Goal: Check status: Check status

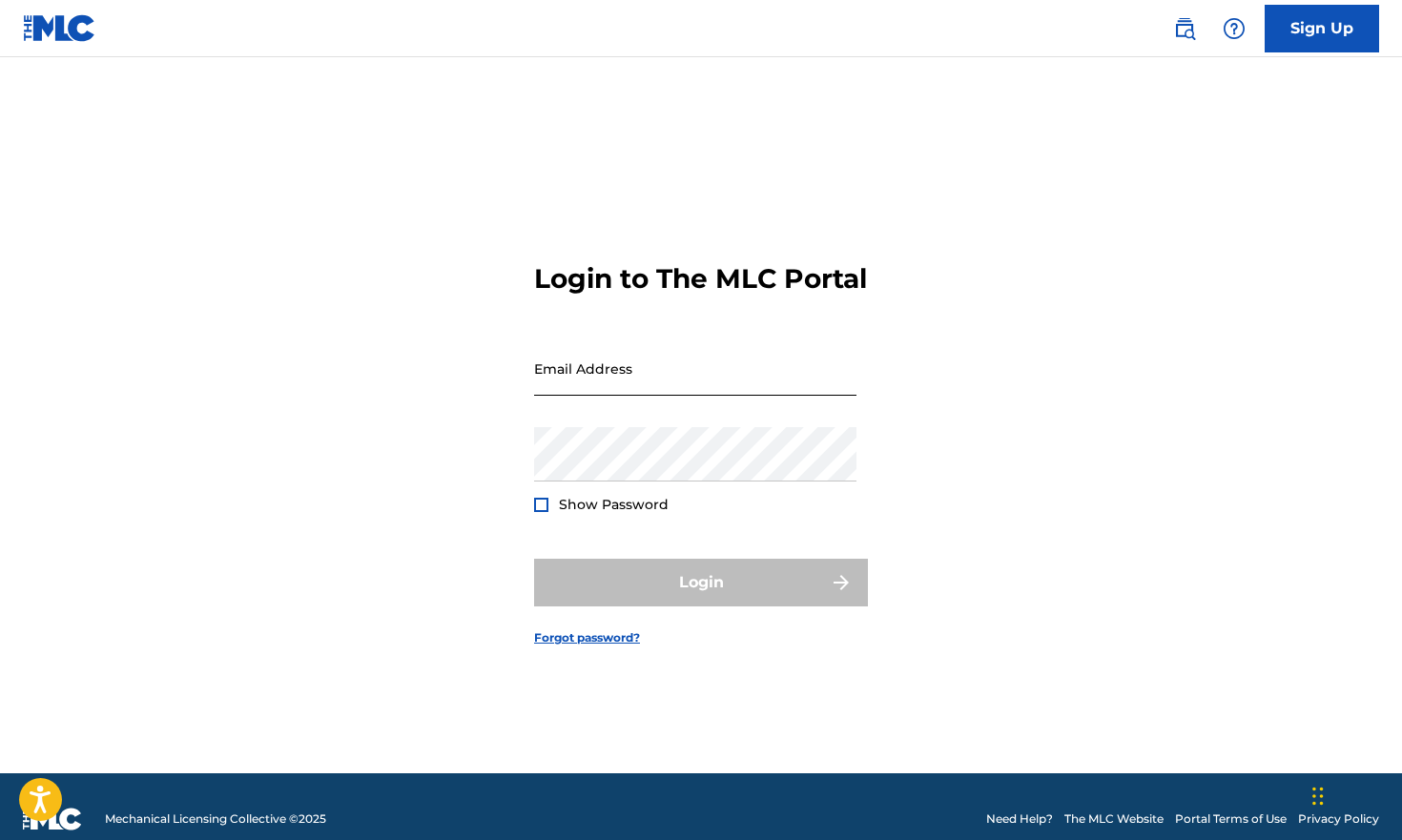
click at [743, 395] on input "Email Address" at bounding box center [695, 368] width 322 height 54
type input "[EMAIL_ADDRESS][DOMAIN_NAME]"
click at [701, 598] on button "Login" at bounding box center [701, 583] width 333 height 47
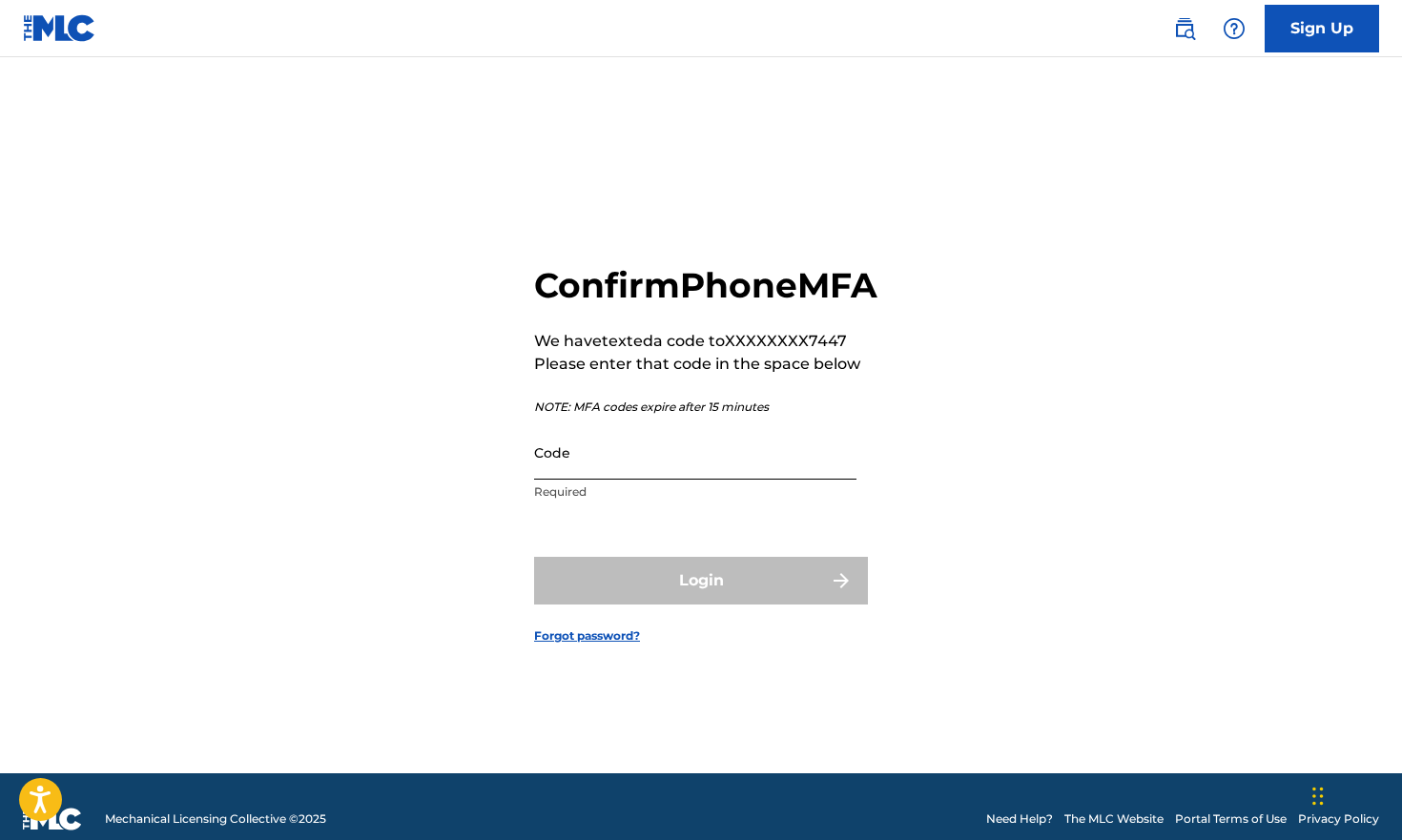
click at [652, 479] on input "Code" at bounding box center [695, 452] width 322 height 54
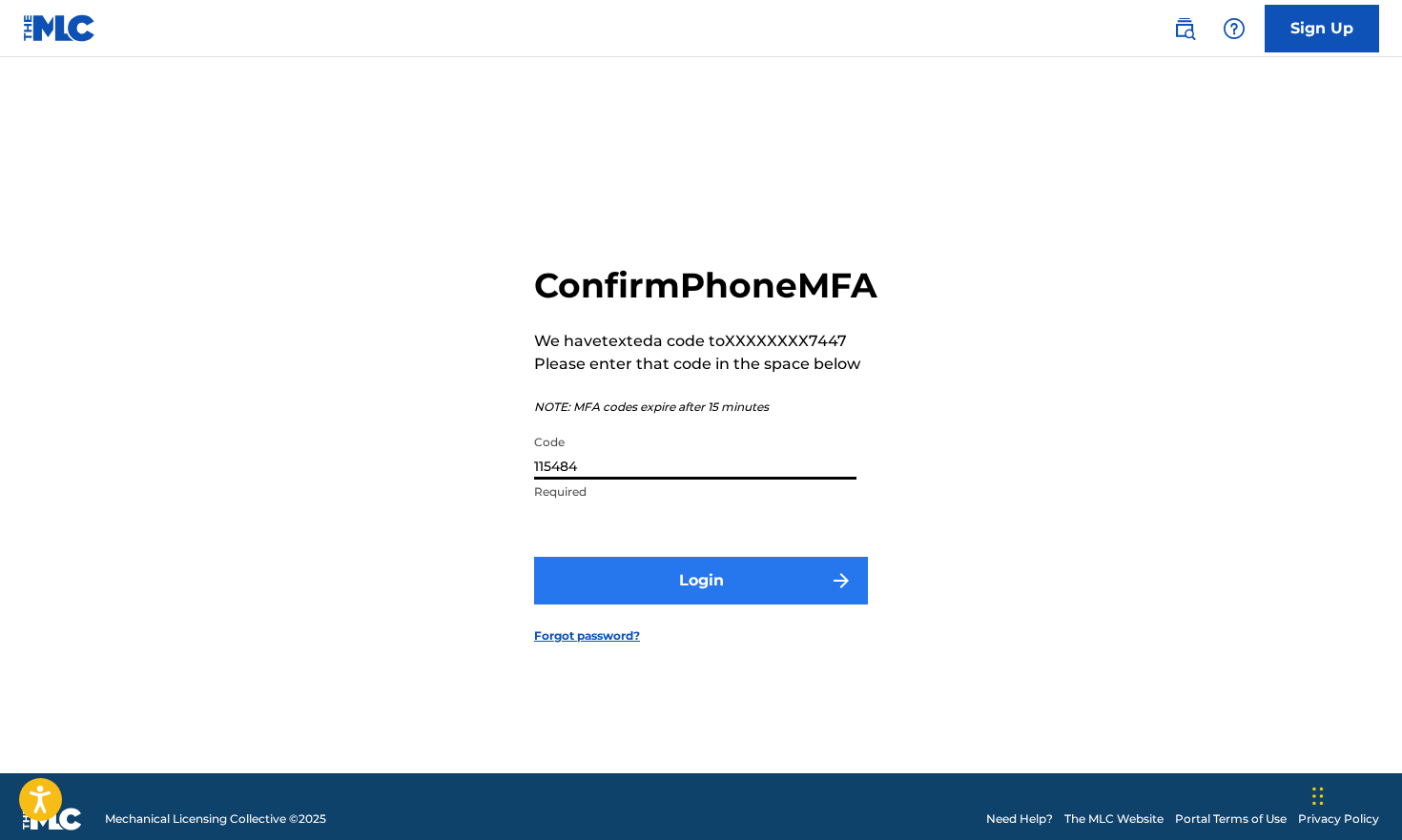
type input "115484"
click at [670, 588] on button "Login" at bounding box center [701, 581] width 333 height 47
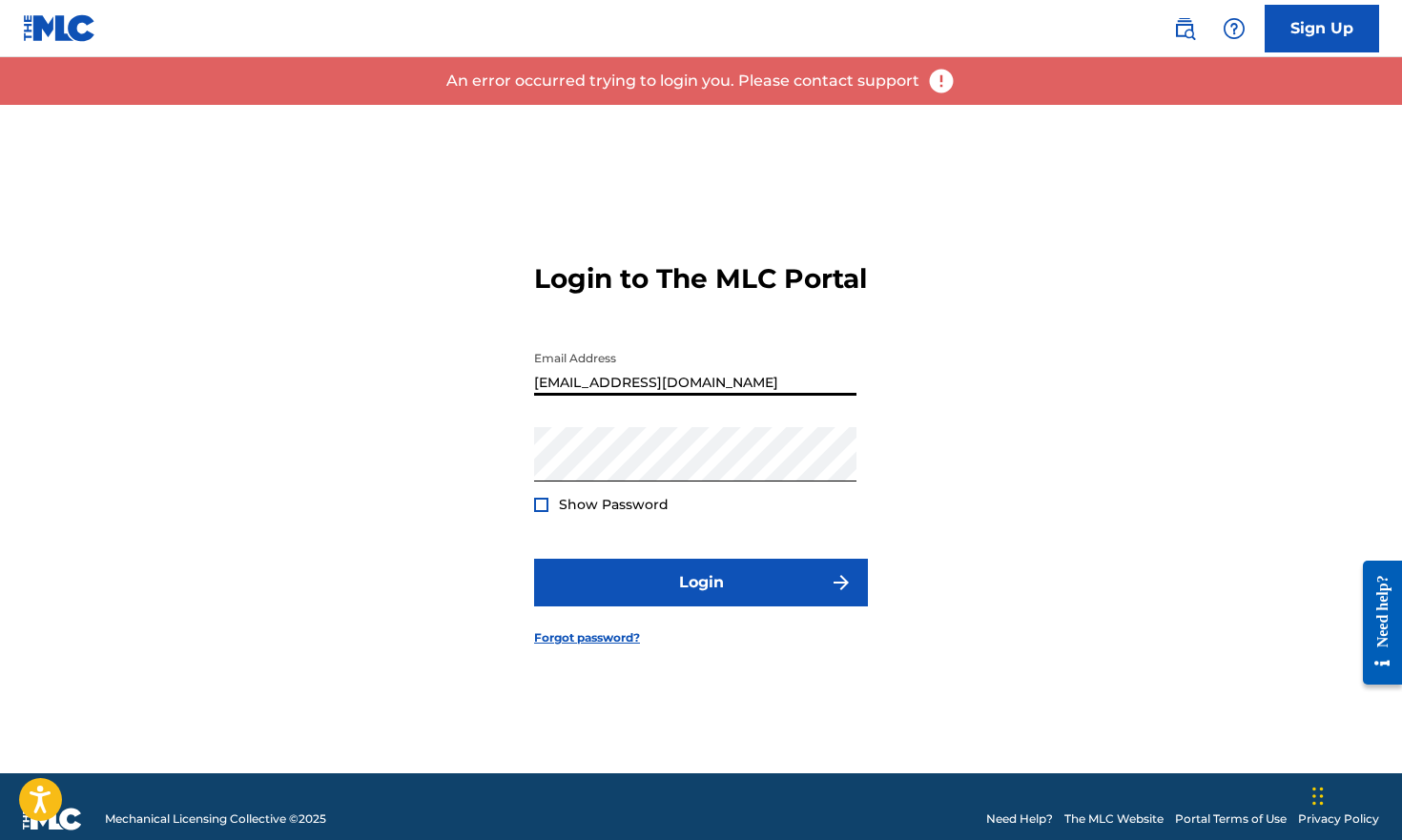
click at [904, 310] on div "Login to The MLC Portal Email Address dustymoon@mac.com Password Show Password …" at bounding box center [701, 439] width 1335 height 668
click at [595, 513] on span "Show Password" at bounding box center [613, 504] width 109 height 17
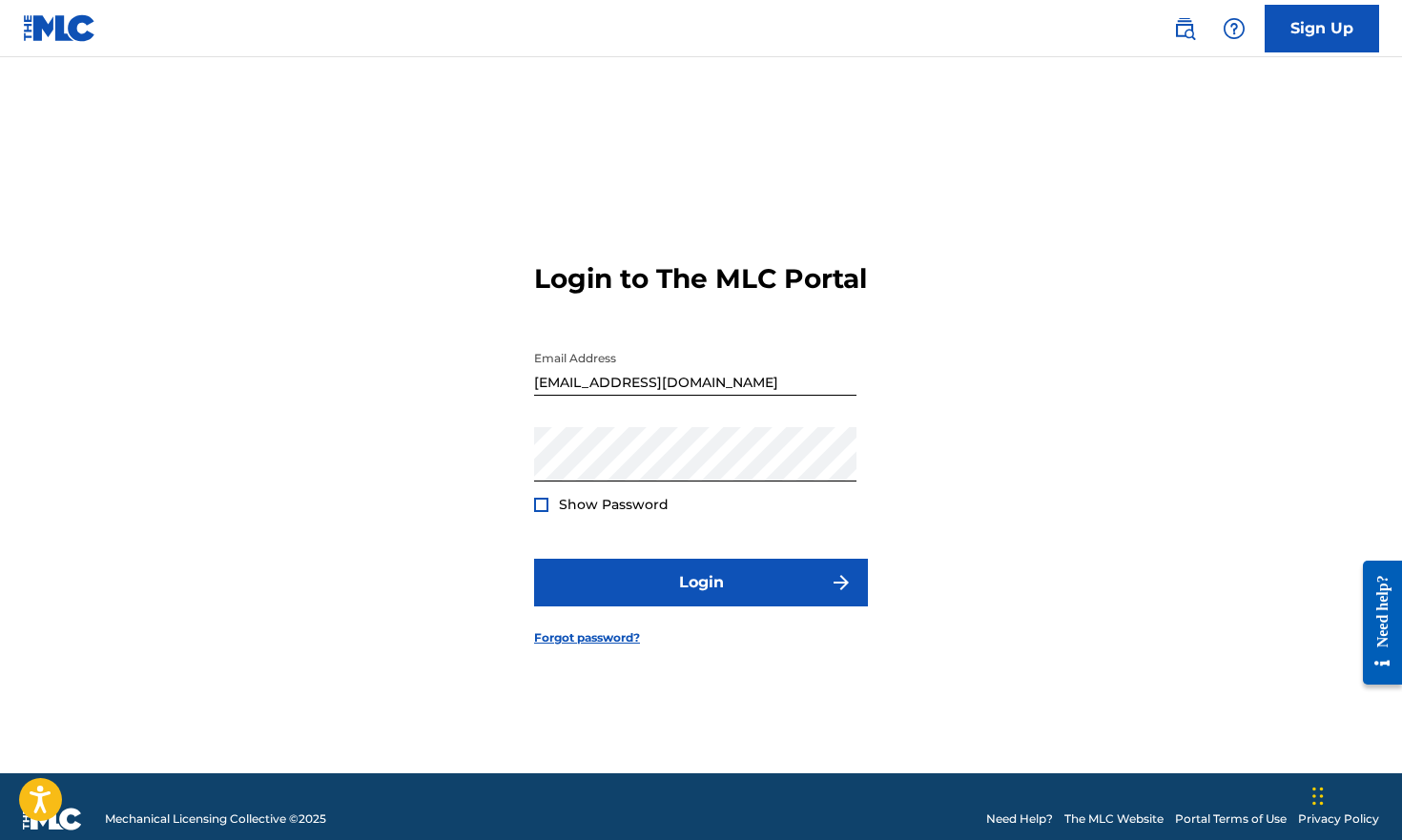
click at [544, 512] on div at bounding box center [541, 505] width 15 height 15
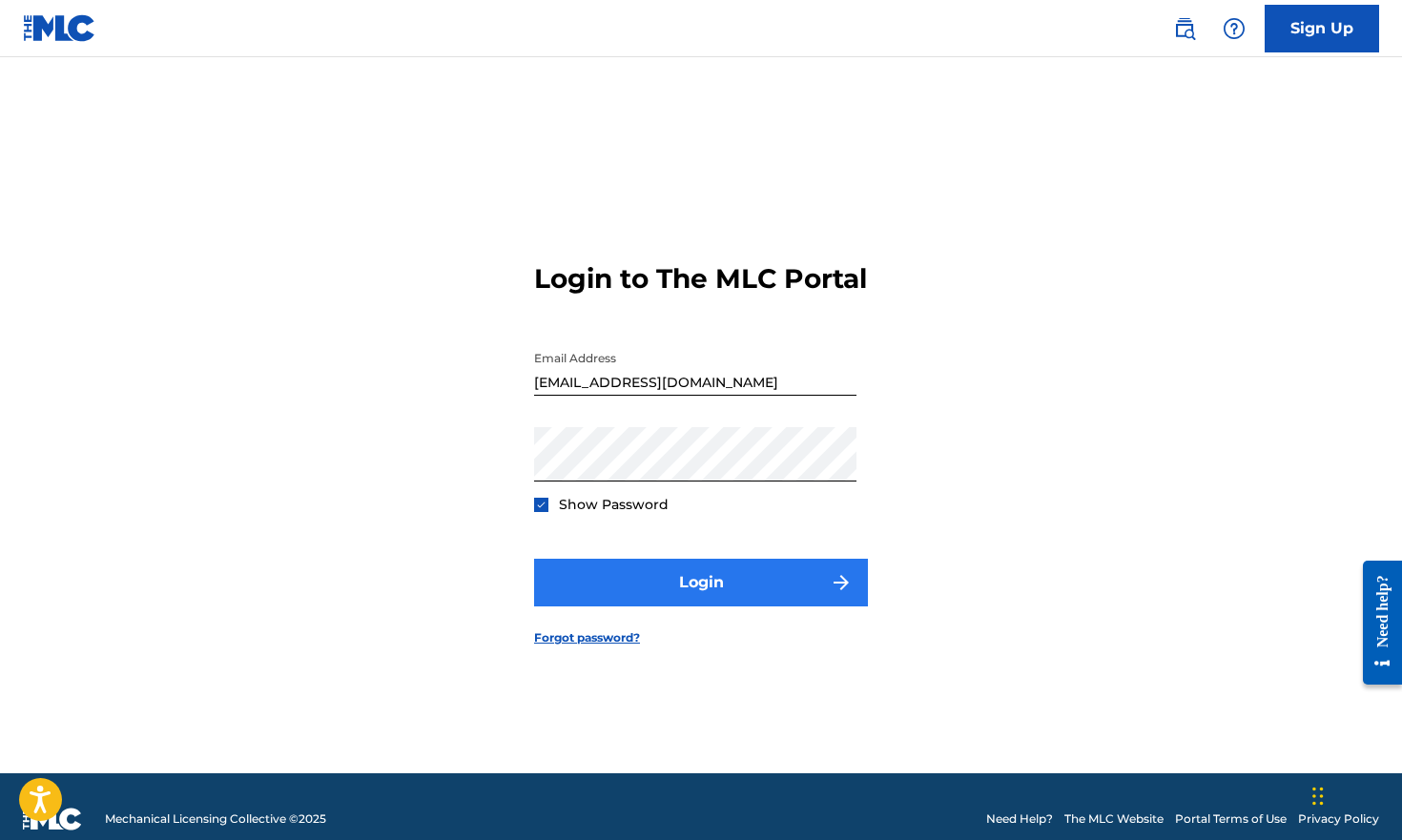
click at [664, 595] on button "Login" at bounding box center [701, 583] width 333 height 47
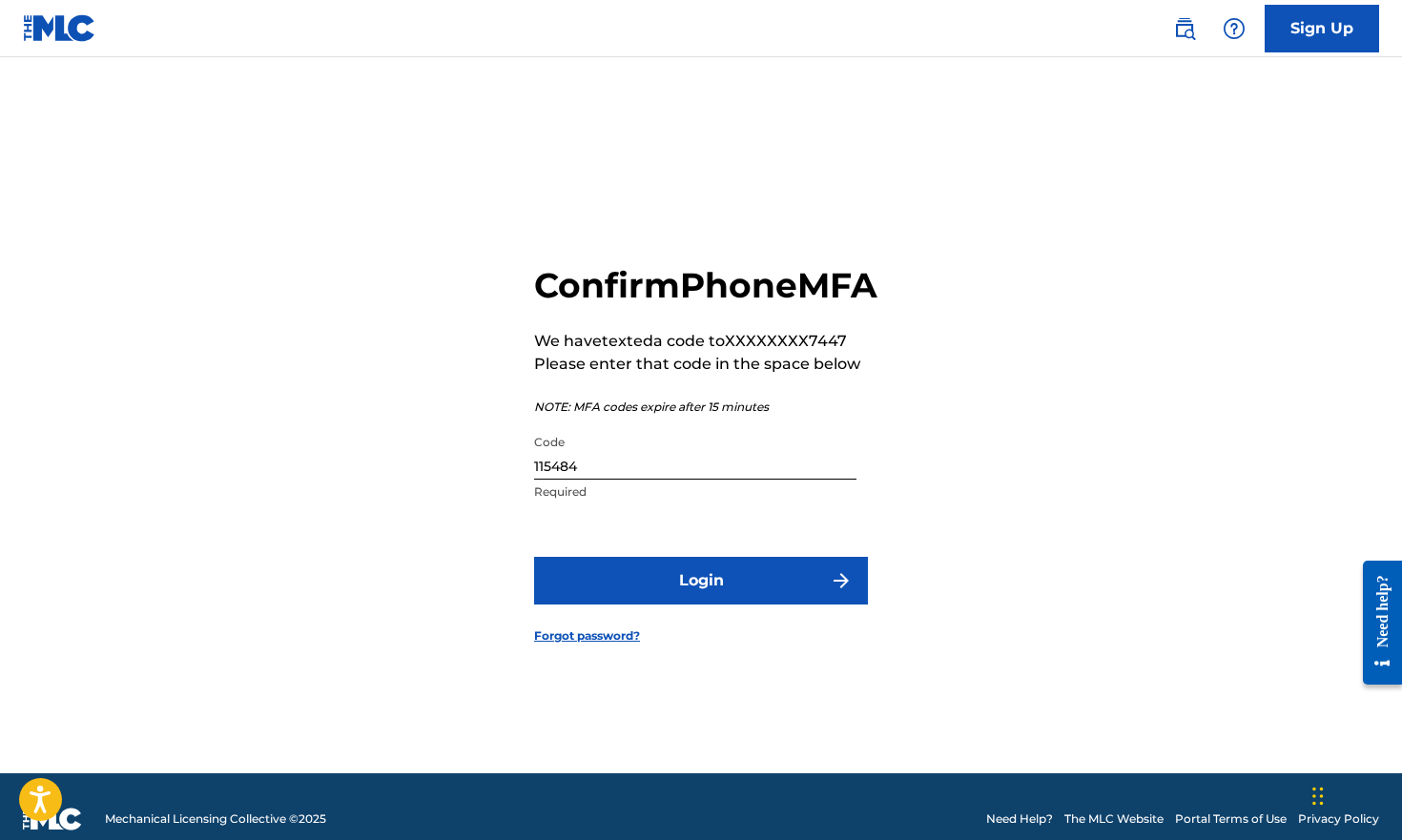
click at [657, 479] on input "115484" at bounding box center [695, 452] width 322 height 54
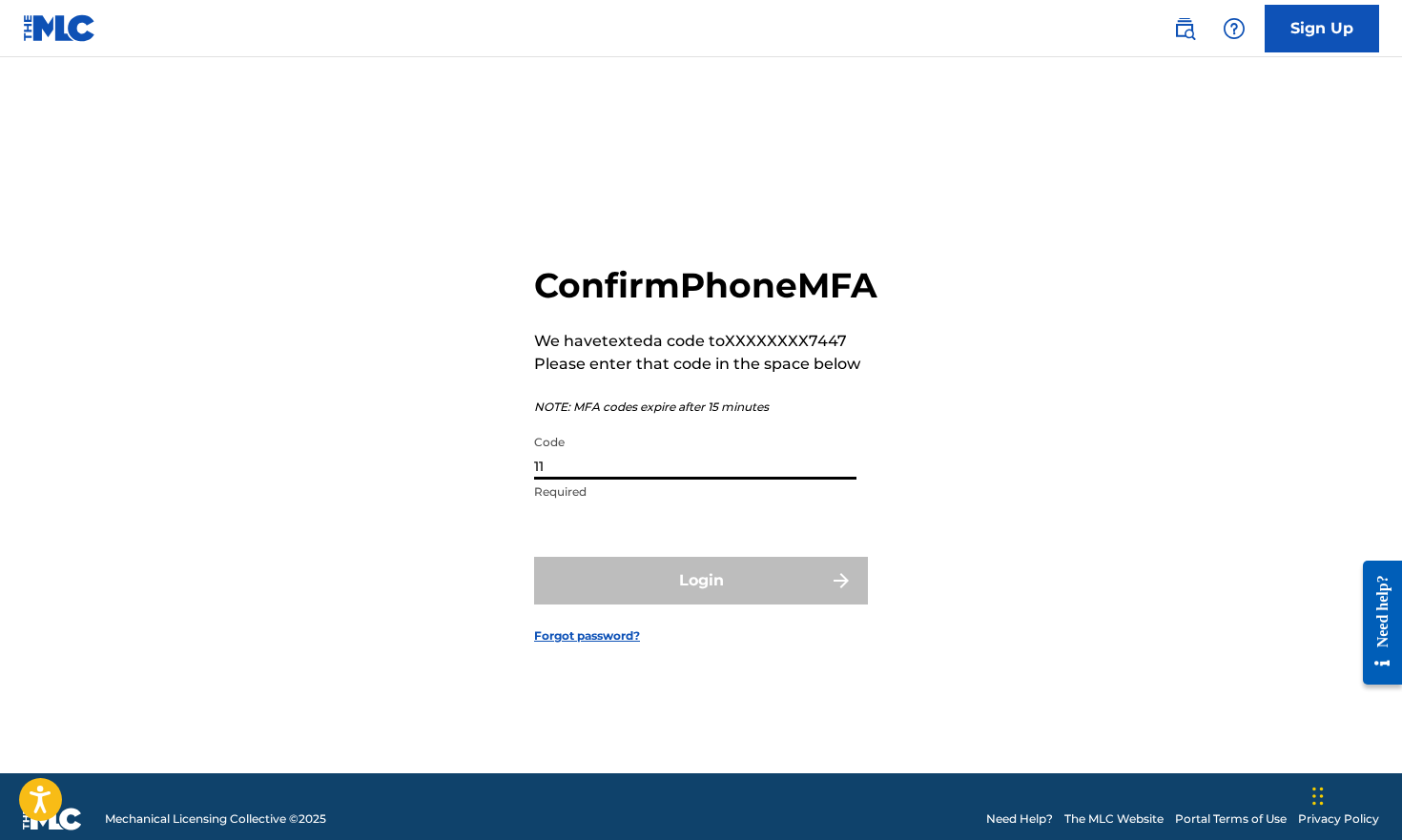
type input "1"
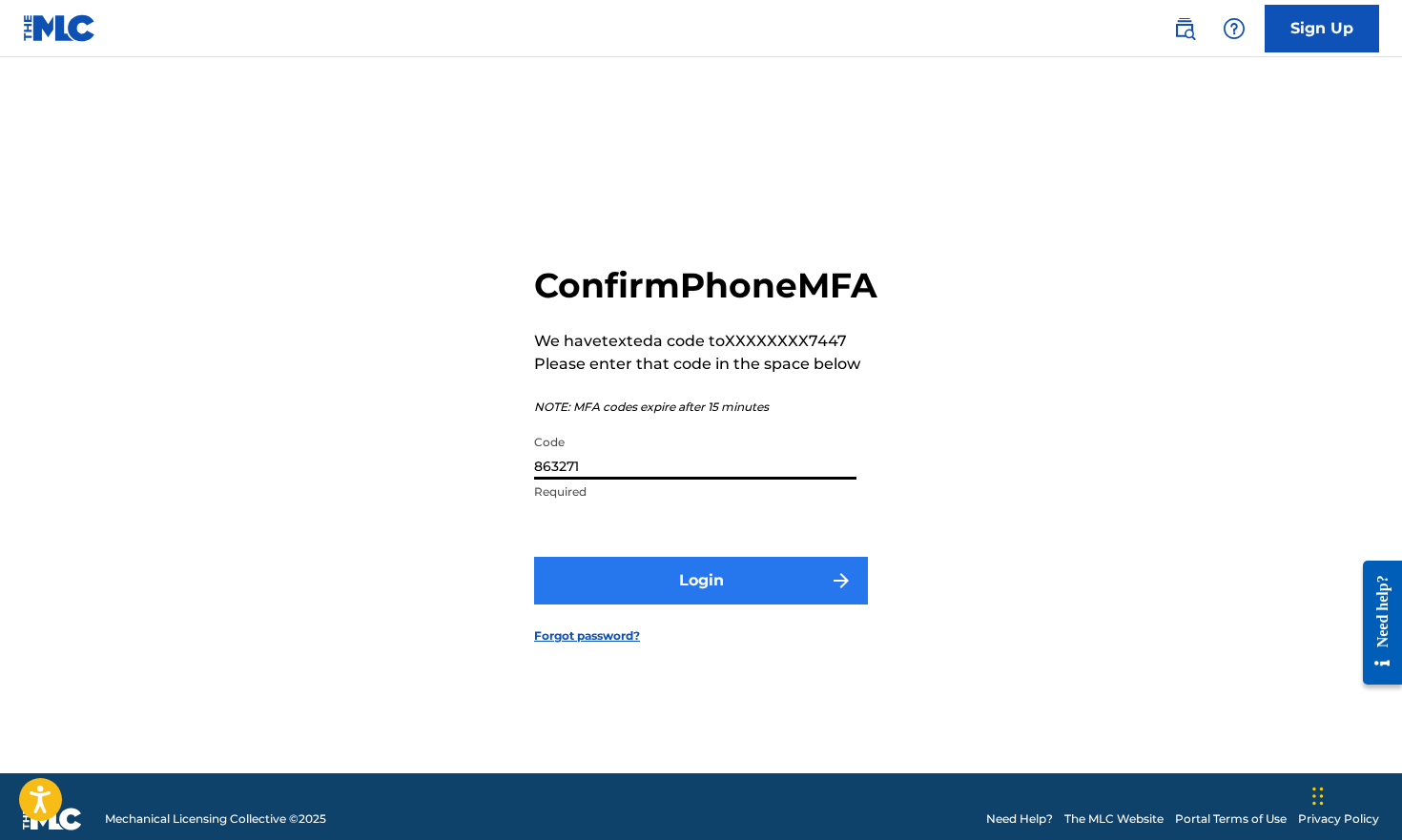
type input "863271"
click at [719, 604] on button "Login" at bounding box center [701, 581] width 333 height 47
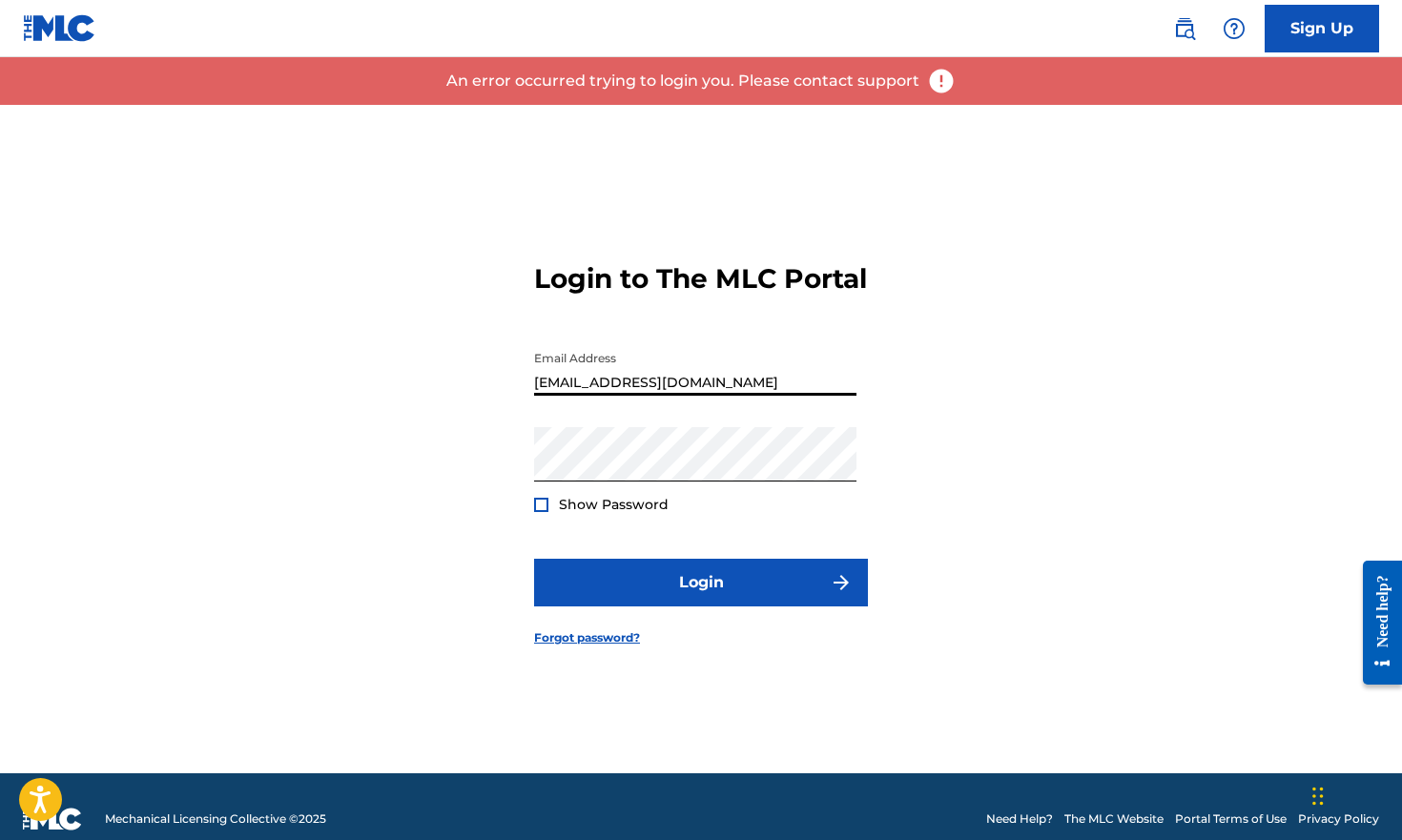
click at [1035, 296] on div "Login to The MLC Portal Email Address dustymoon@mac.com Password Show Password …" at bounding box center [701, 439] width 1335 height 668
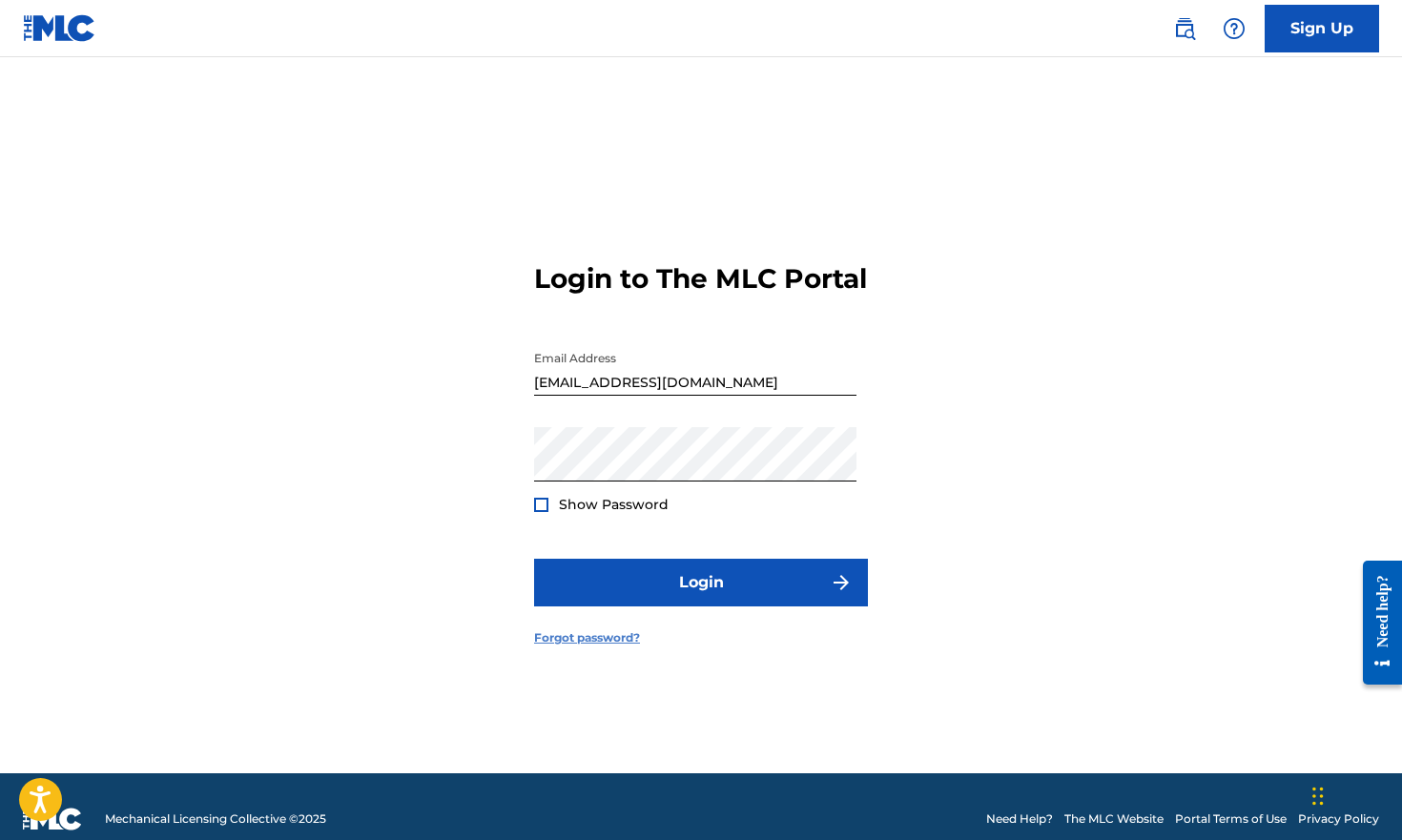
click at [608, 647] on link "Forgot password?" at bounding box center [587, 637] width 105 height 17
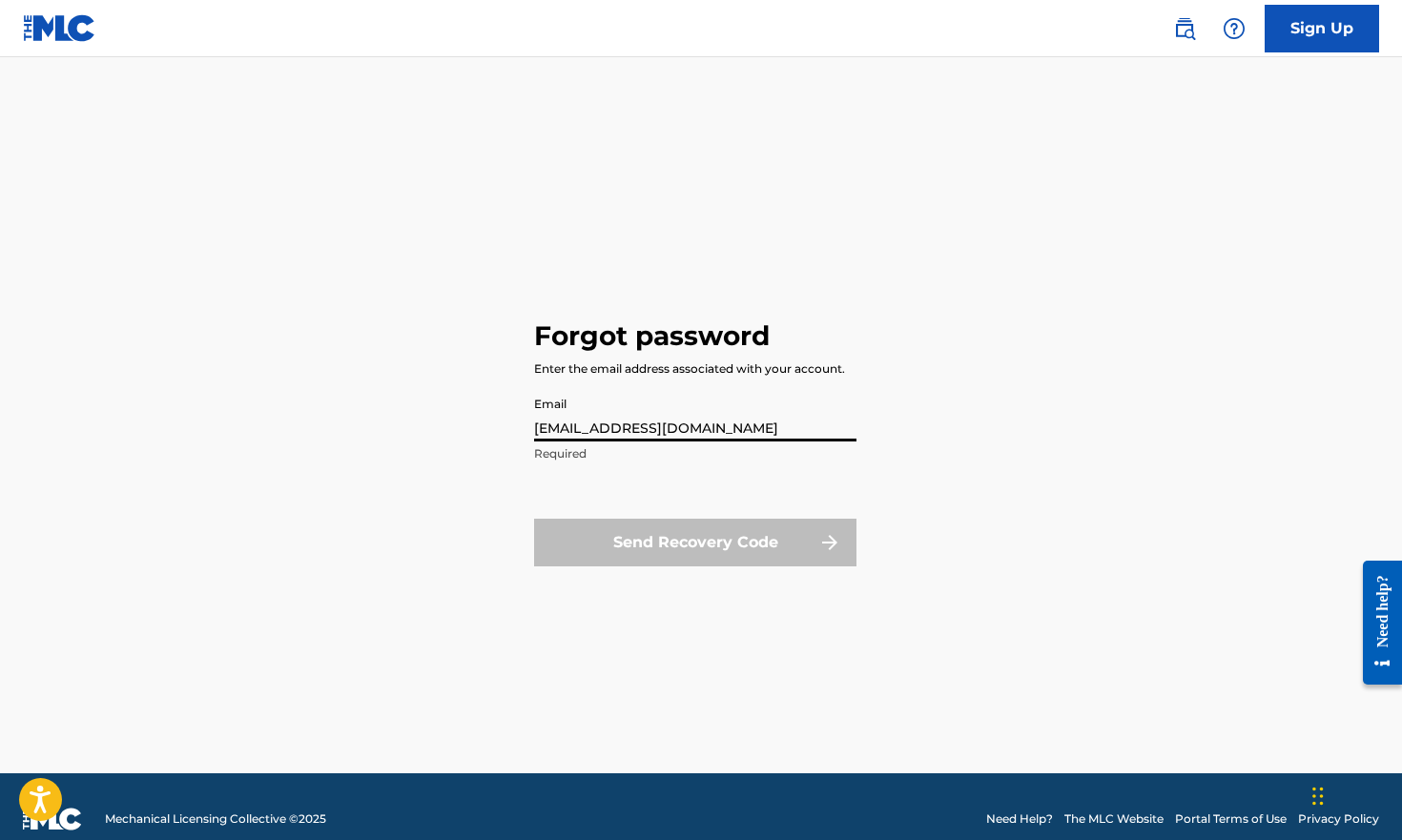
click at [695, 542] on button "Send Recovery Code" at bounding box center [695, 542] width 322 height 47
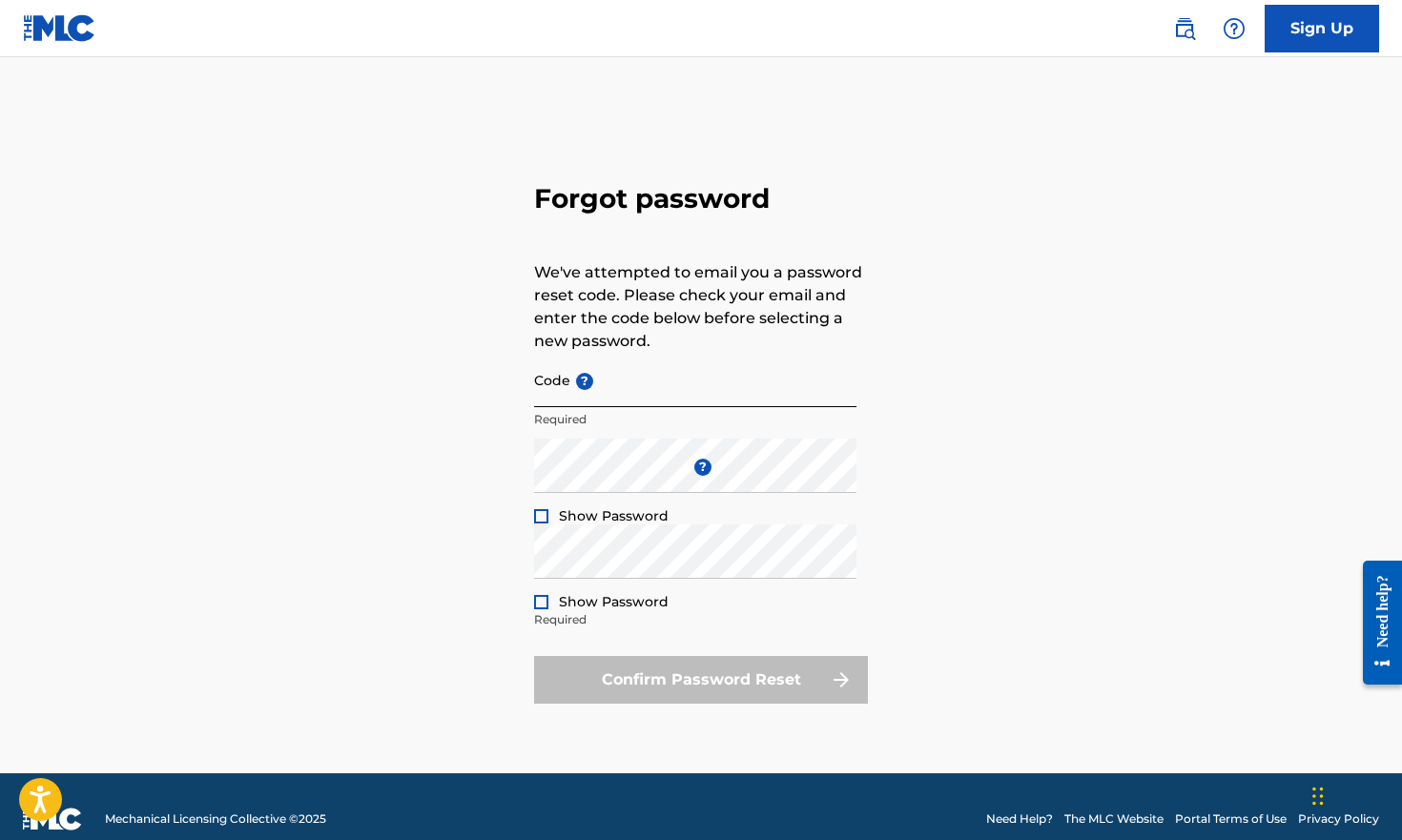
click at [625, 387] on input "Code ?" at bounding box center [695, 380] width 322 height 54
paste input "FP_baefcaf0dde72730b1d5b9cafbc6"
type input "FP_baefcaf0dde72730b1d5b9cafbc6"
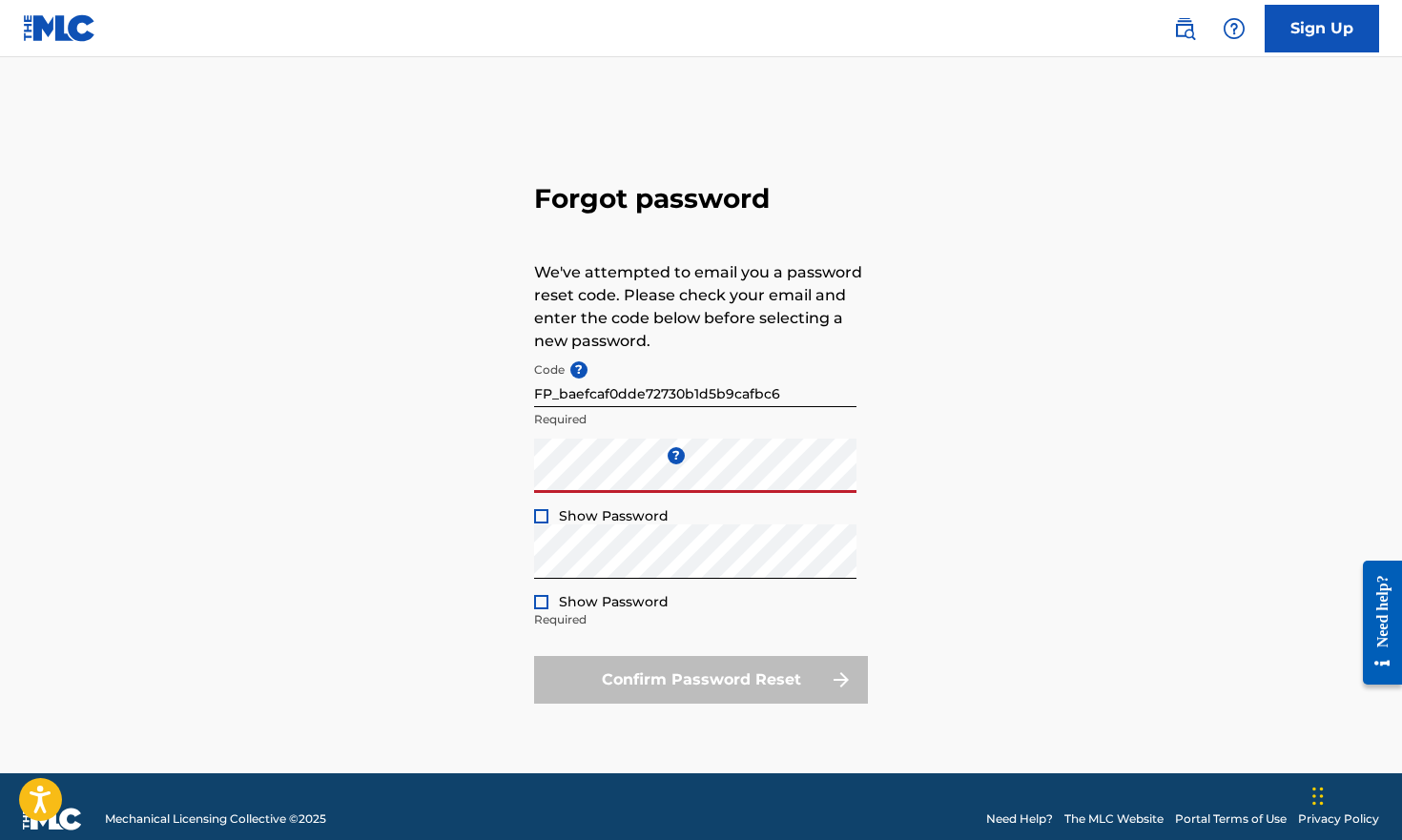
click at [541, 515] on div at bounding box center [541, 516] width 15 height 15
click at [539, 594] on div "Show Password" at bounding box center [601, 601] width 134 height 19
click at [539, 595] on div at bounding box center [541, 601] width 15 height 15
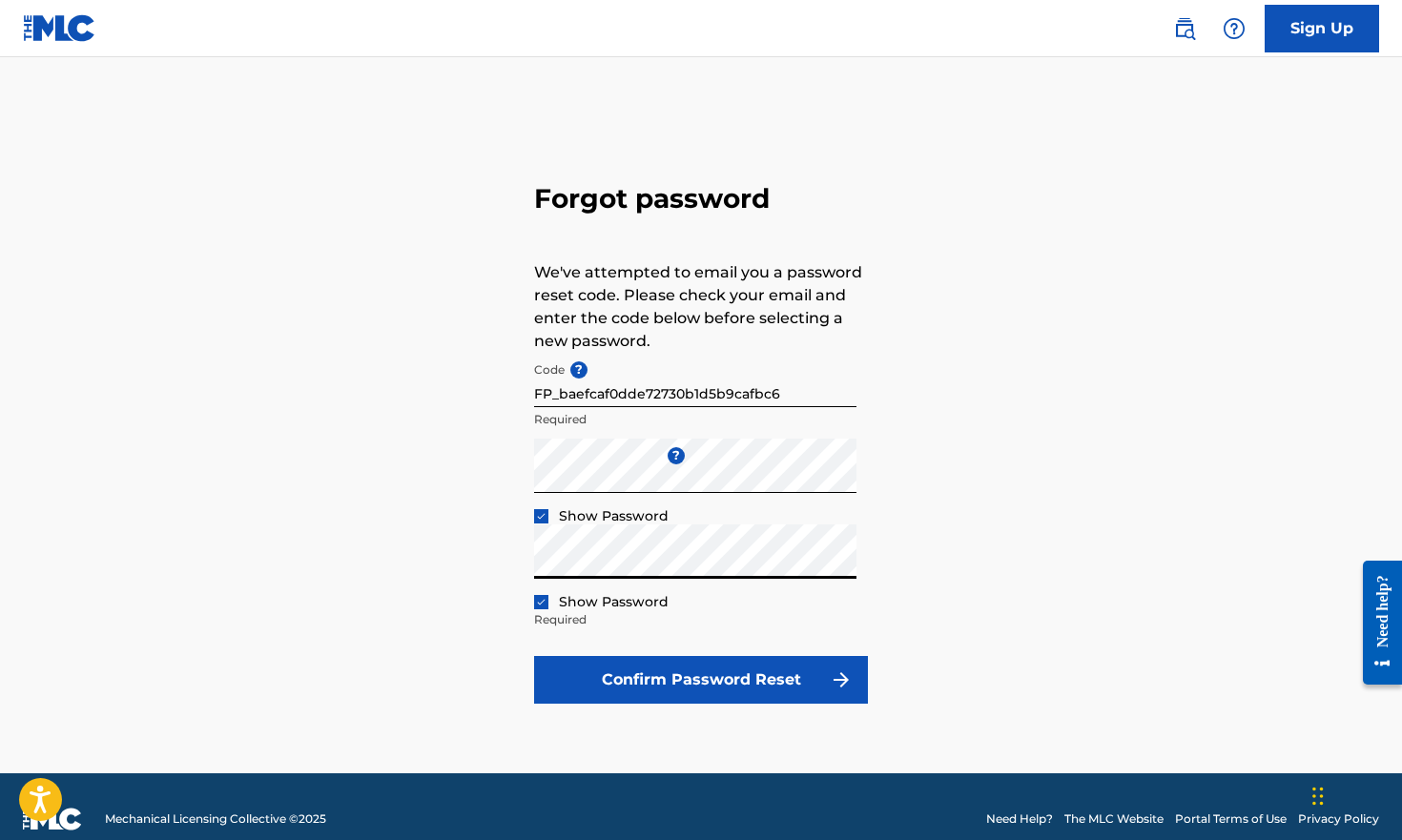
click at [527, 554] on div "Forgot password We've attempted to email you a password reset code. Please chec…" at bounding box center [701, 439] width 1335 height 668
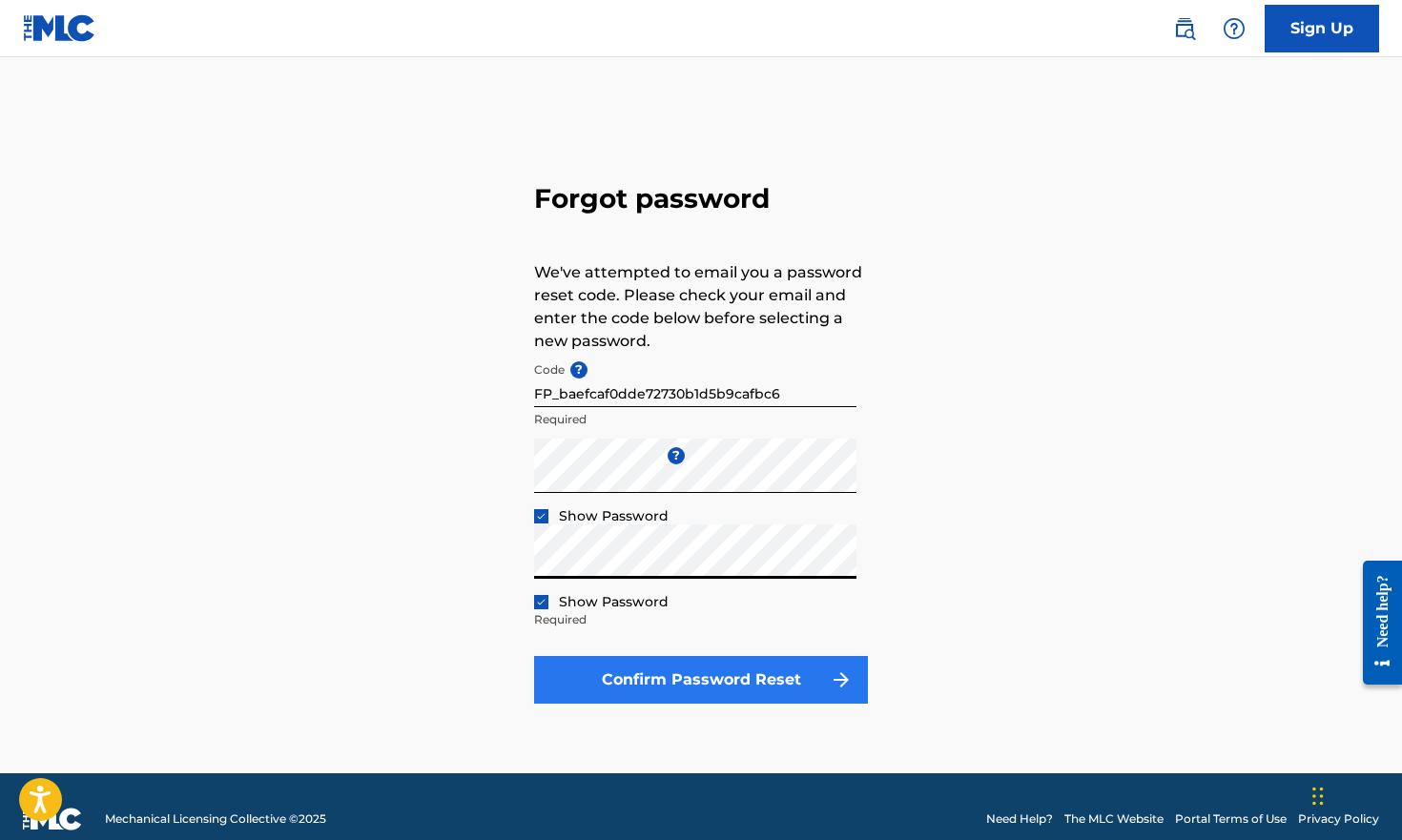
click at [640, 674] on button "Confirm Password Reset" at bounding box center [701, 679] width 333 height 47
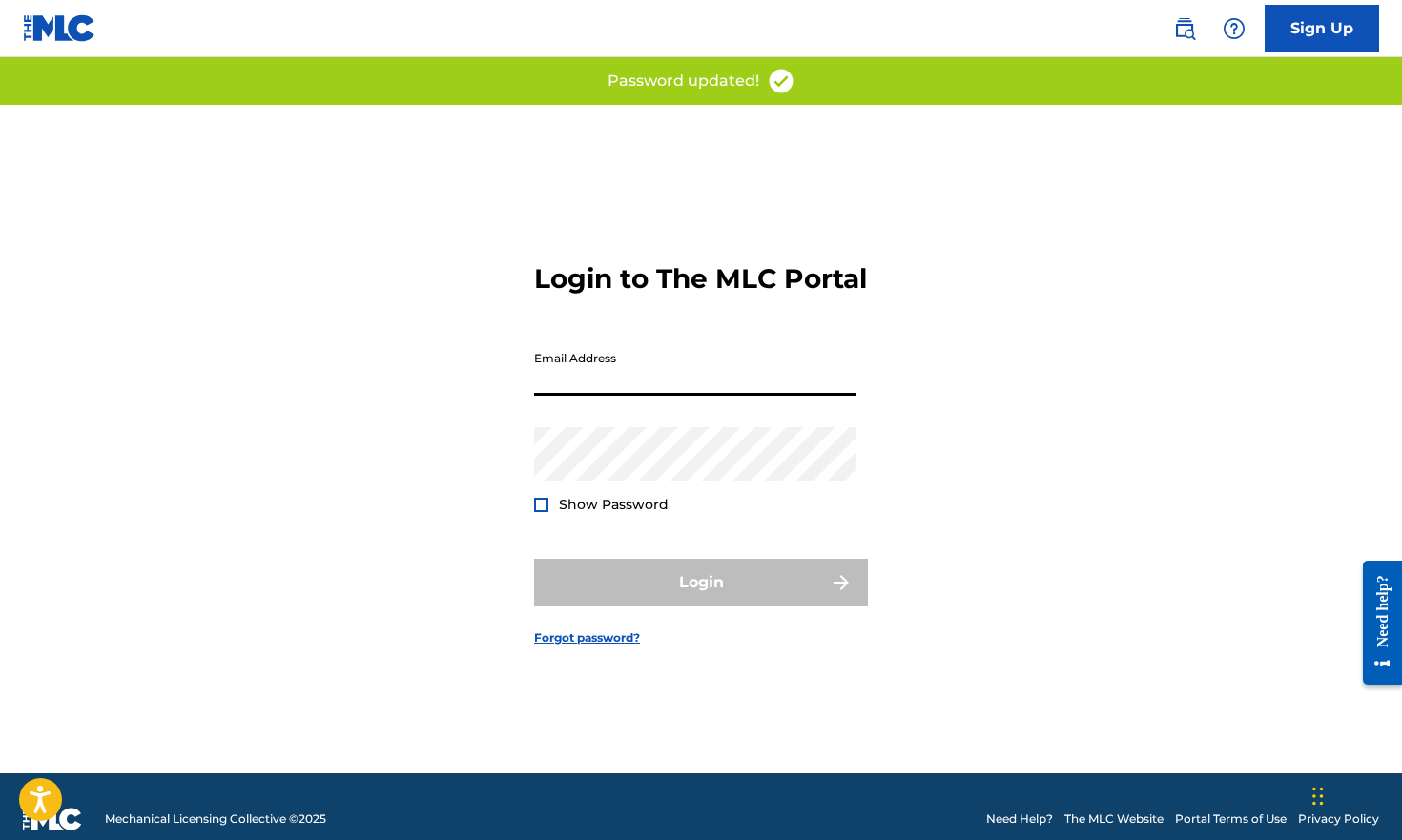
type input "[EMAIL_ADDRESS][DOMAIN_NAME]"
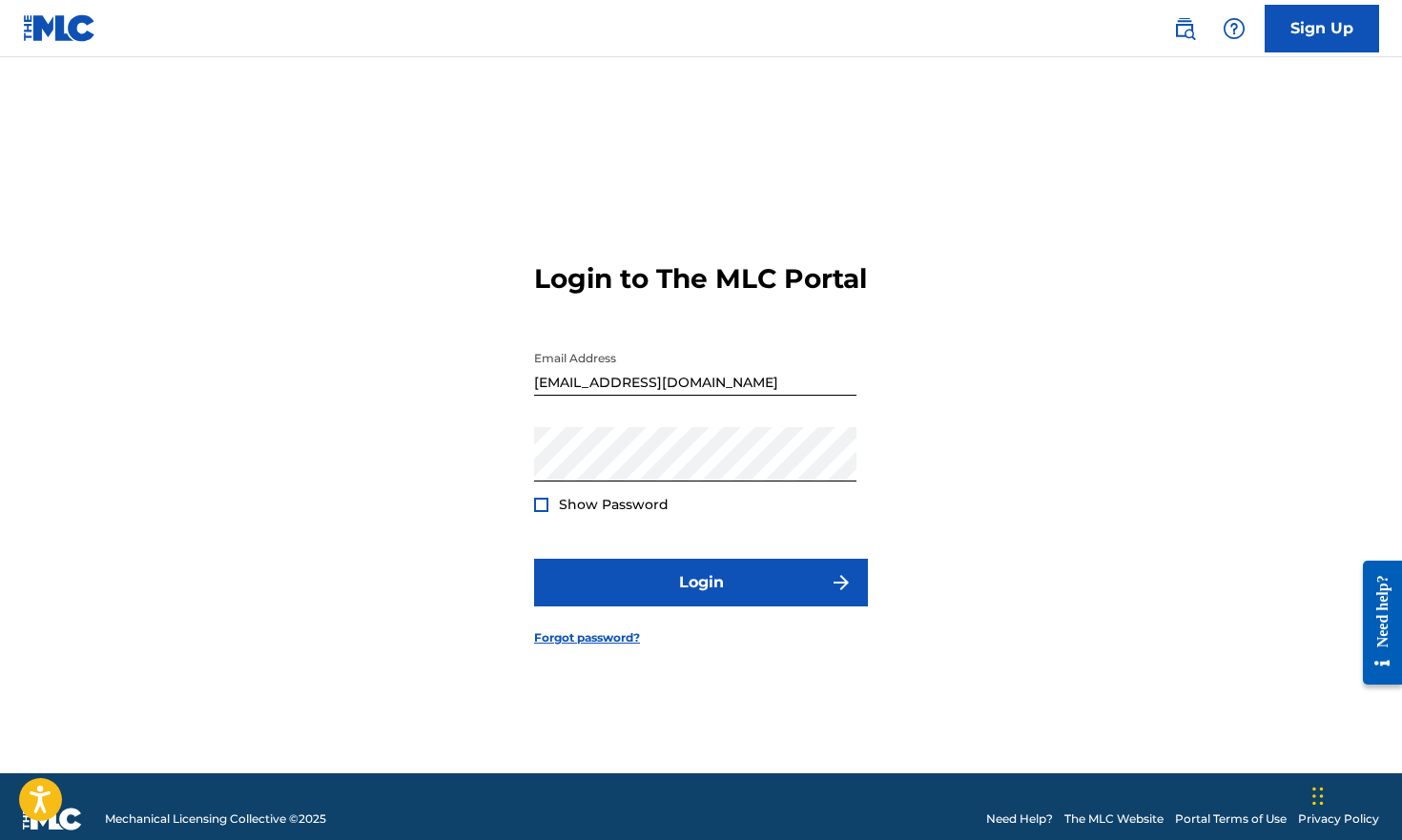
click at [578, 513] on span "Show Password" at bounding box center [613, 504] width 109 height 17
click at [542, 512] on div at bounding box center [541, 505] width 15 height 15
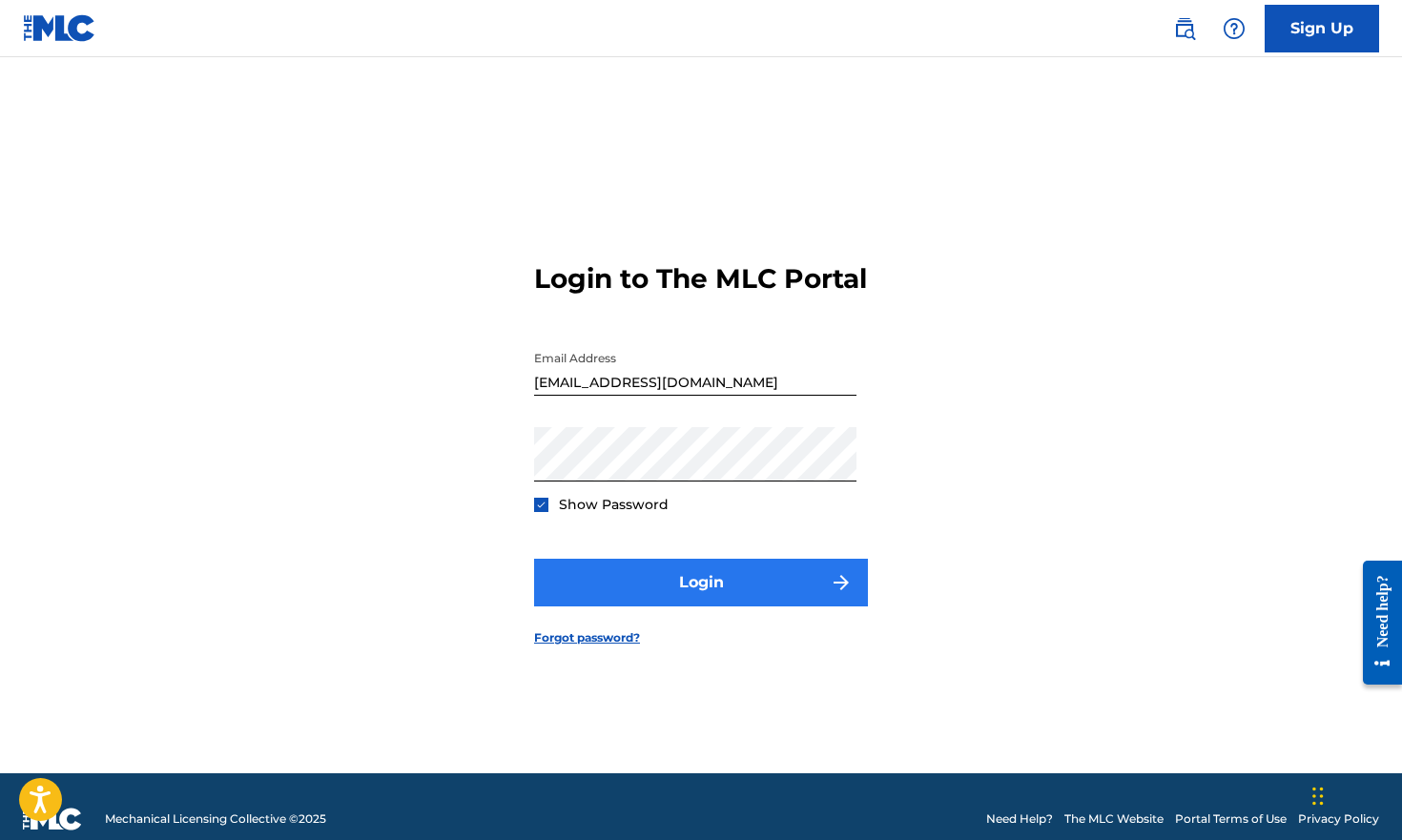
click at [660, 597] on button "Login" at bounding box center [701, 583] width 333 height 47
click at [708, 603] on button "Login" at bounding box center [701, 583] width 333 height 47
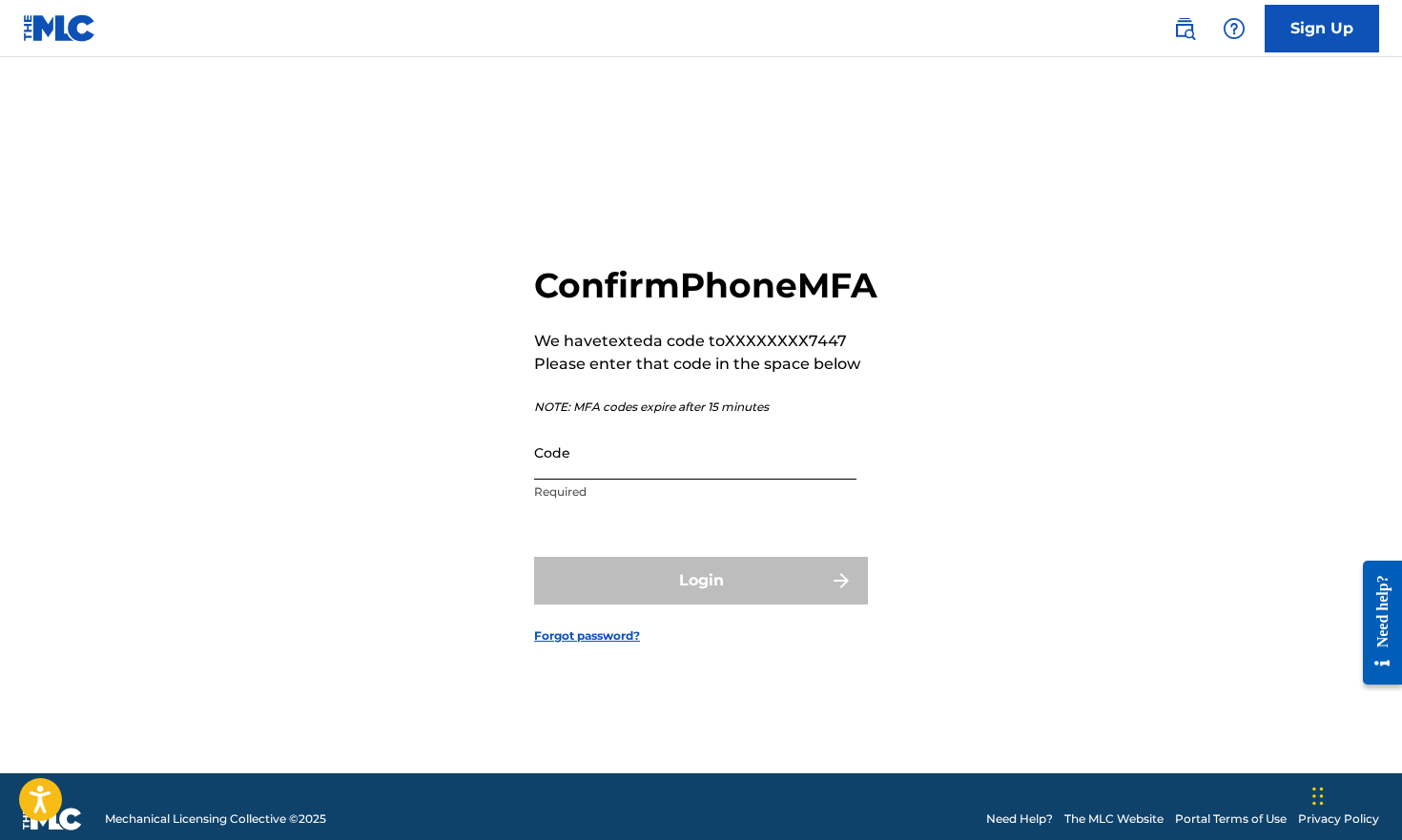
click at [757, 471] on input "Code" at bounding box center [695, 452] width 322 height 54
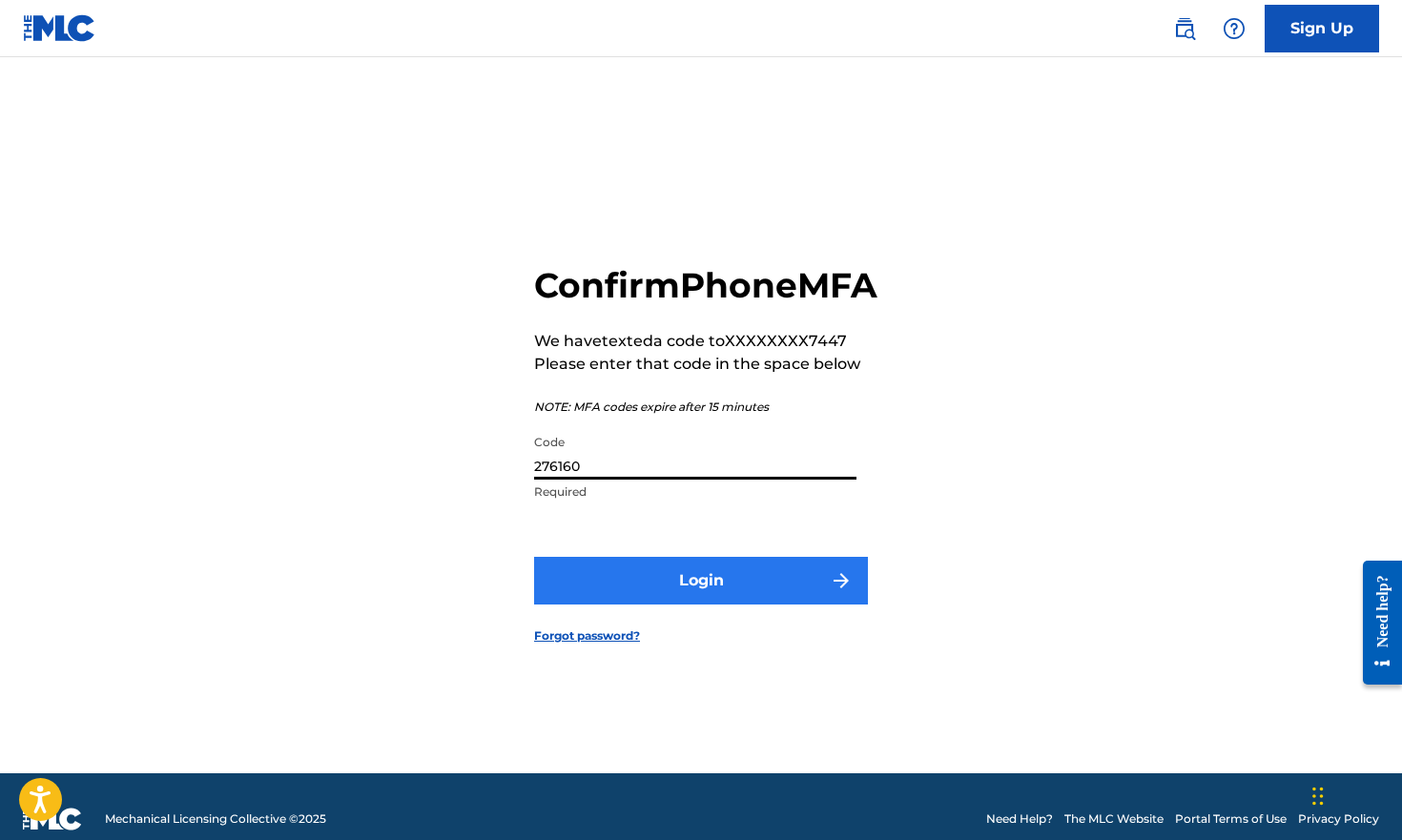
type input "276160"
click at [738, 604] on button "Login" at bounding box center [701, 581] width 333 height 47
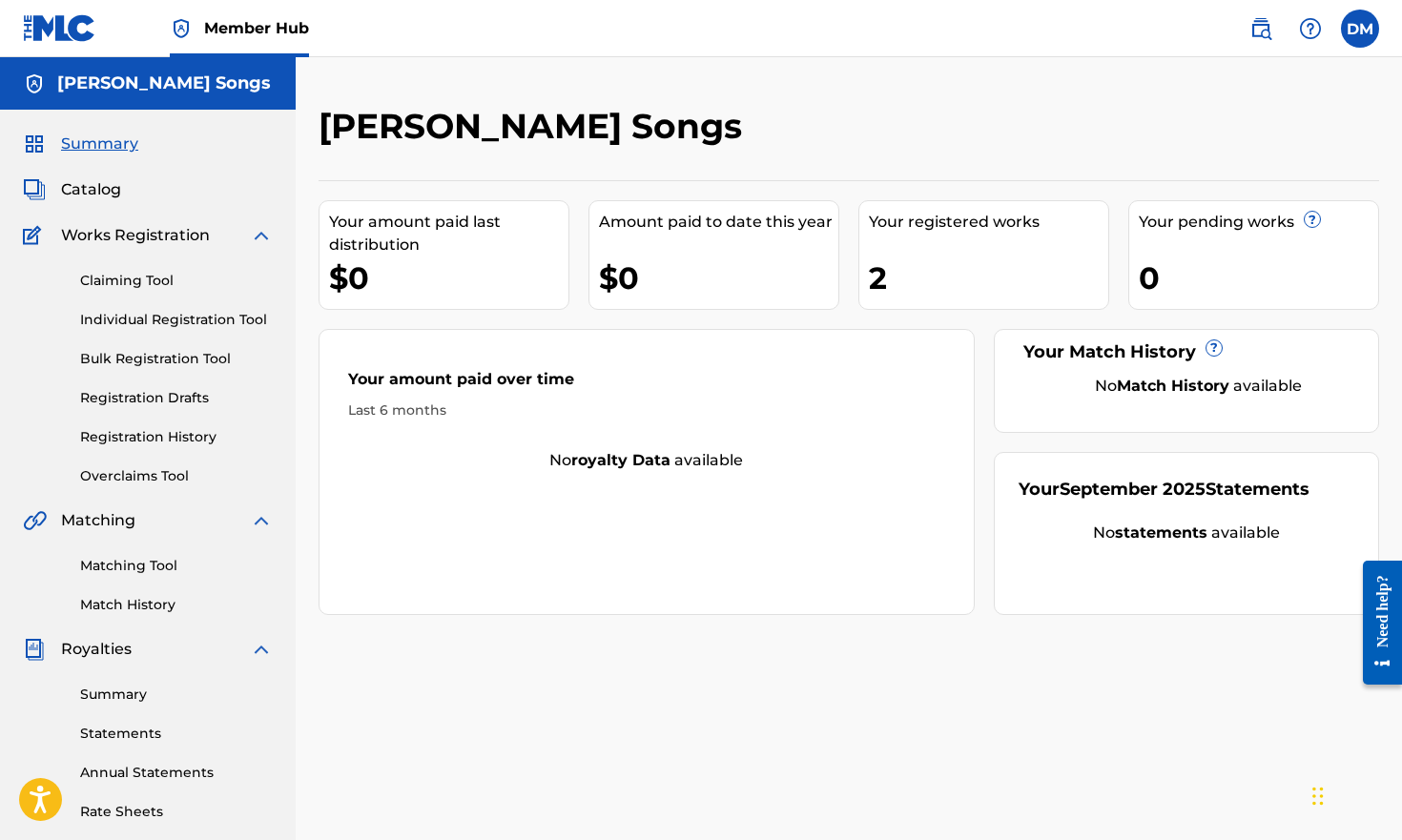
click at [261, 236] on img at bounding box center [260, 235] width 23 height 23
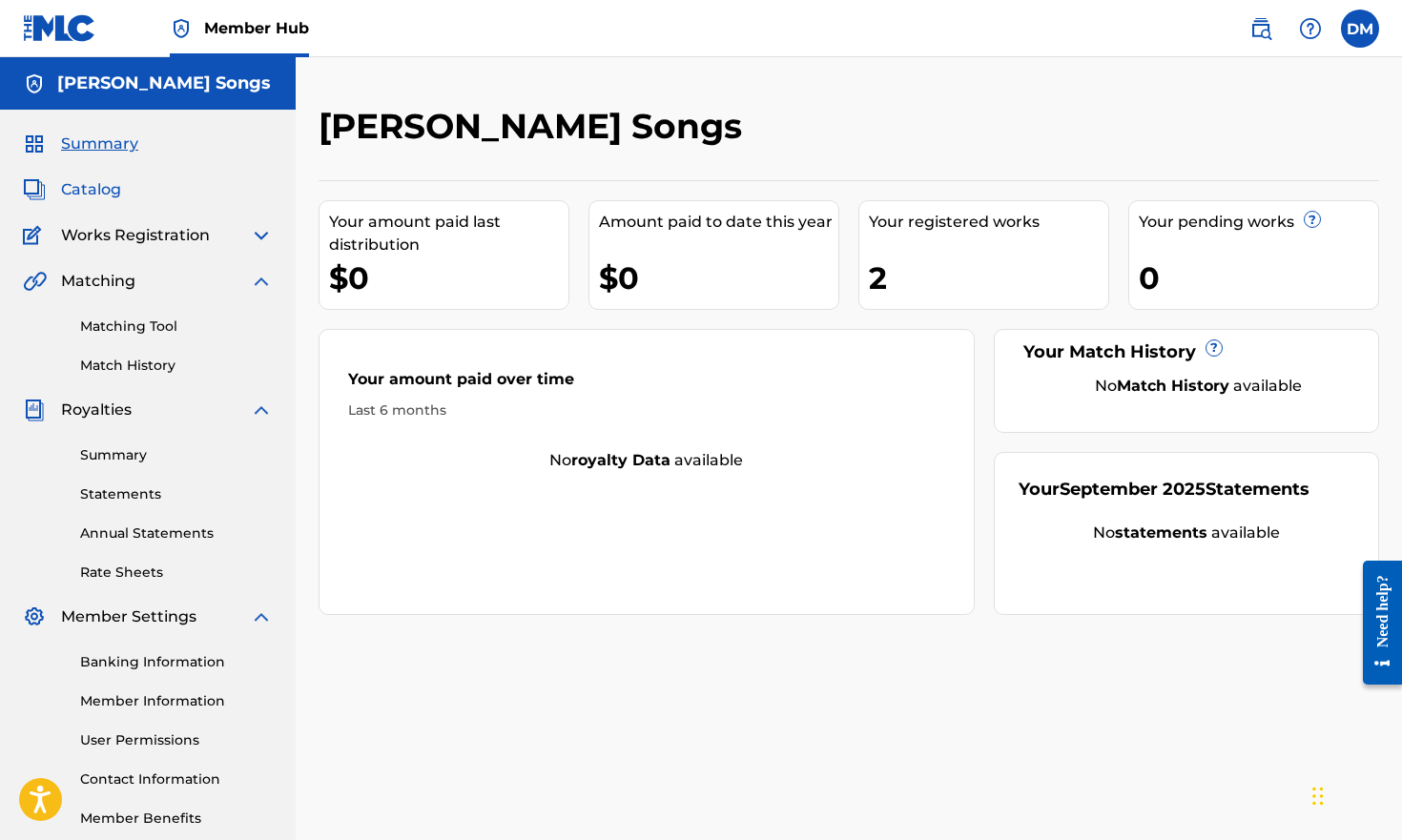
click at [105, 196] on span "Catalog" at bounding box center [91, 189] width 60 height 23
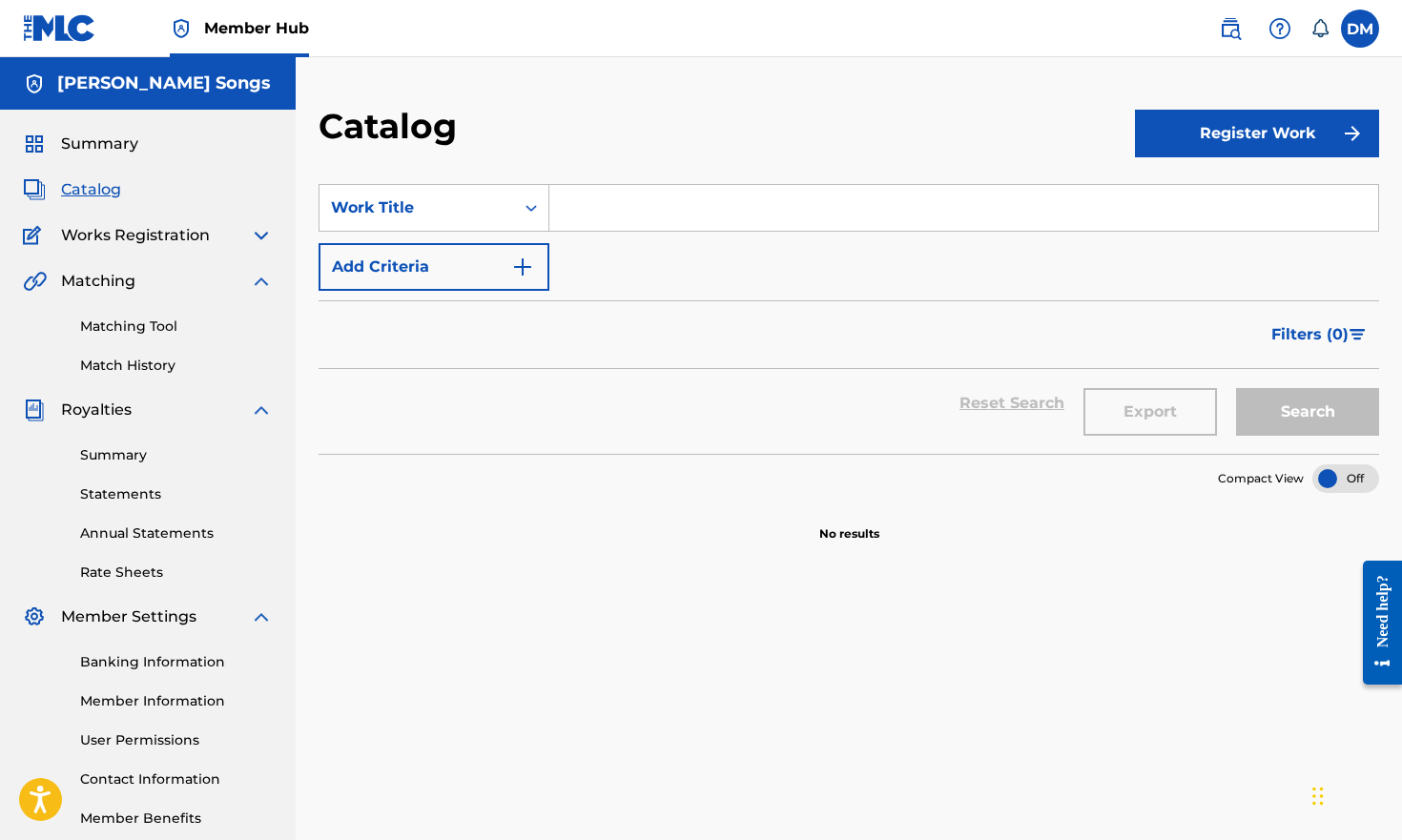
click at [256, 231] on img at bounding box center [260, 235] width 23 height 23
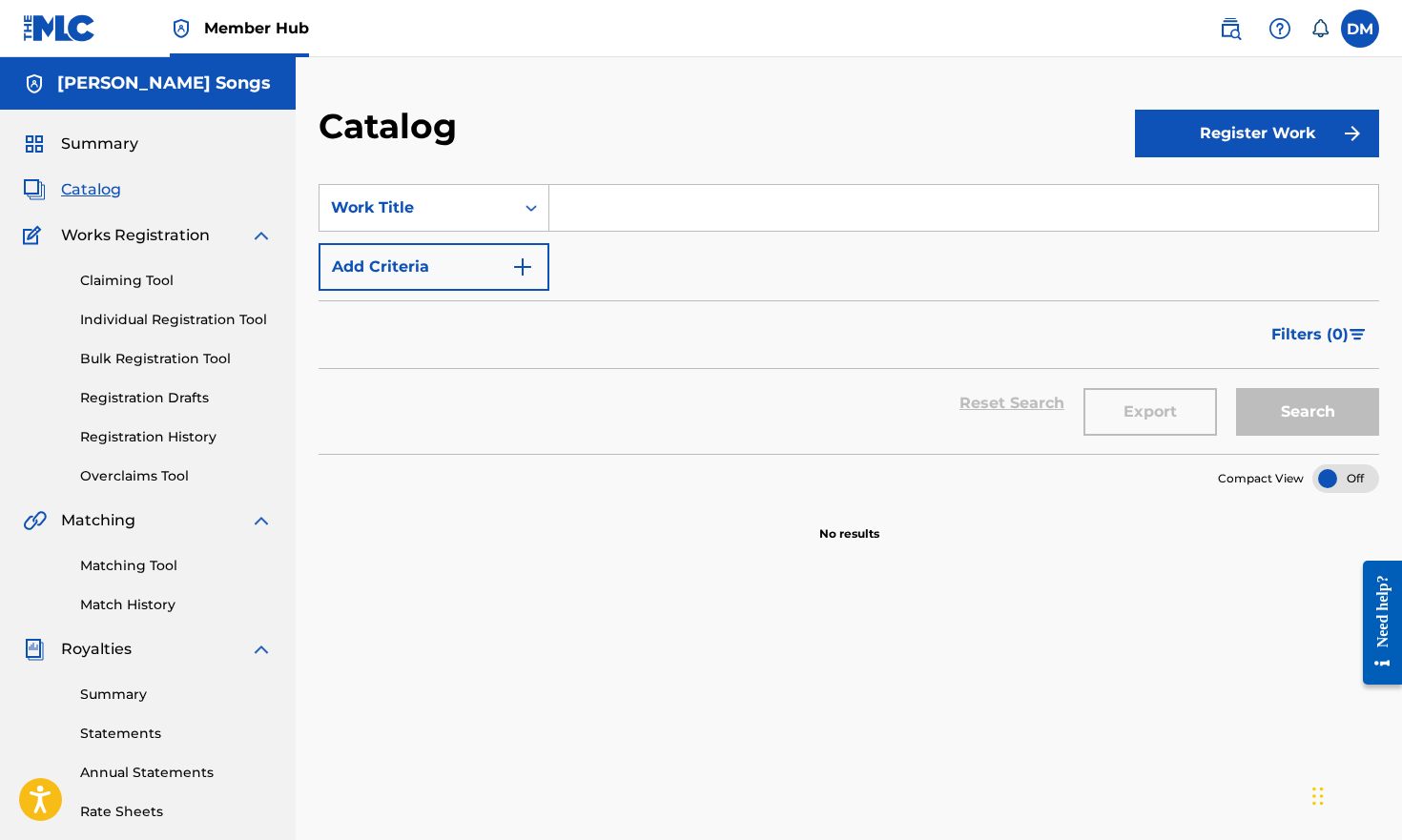
click at [183, 234] on span "Works Registration" at bounding box center [135, 235] width 149 height 23
click at [253, 233] on img at bounding box center [260, 235] width 23 height 23
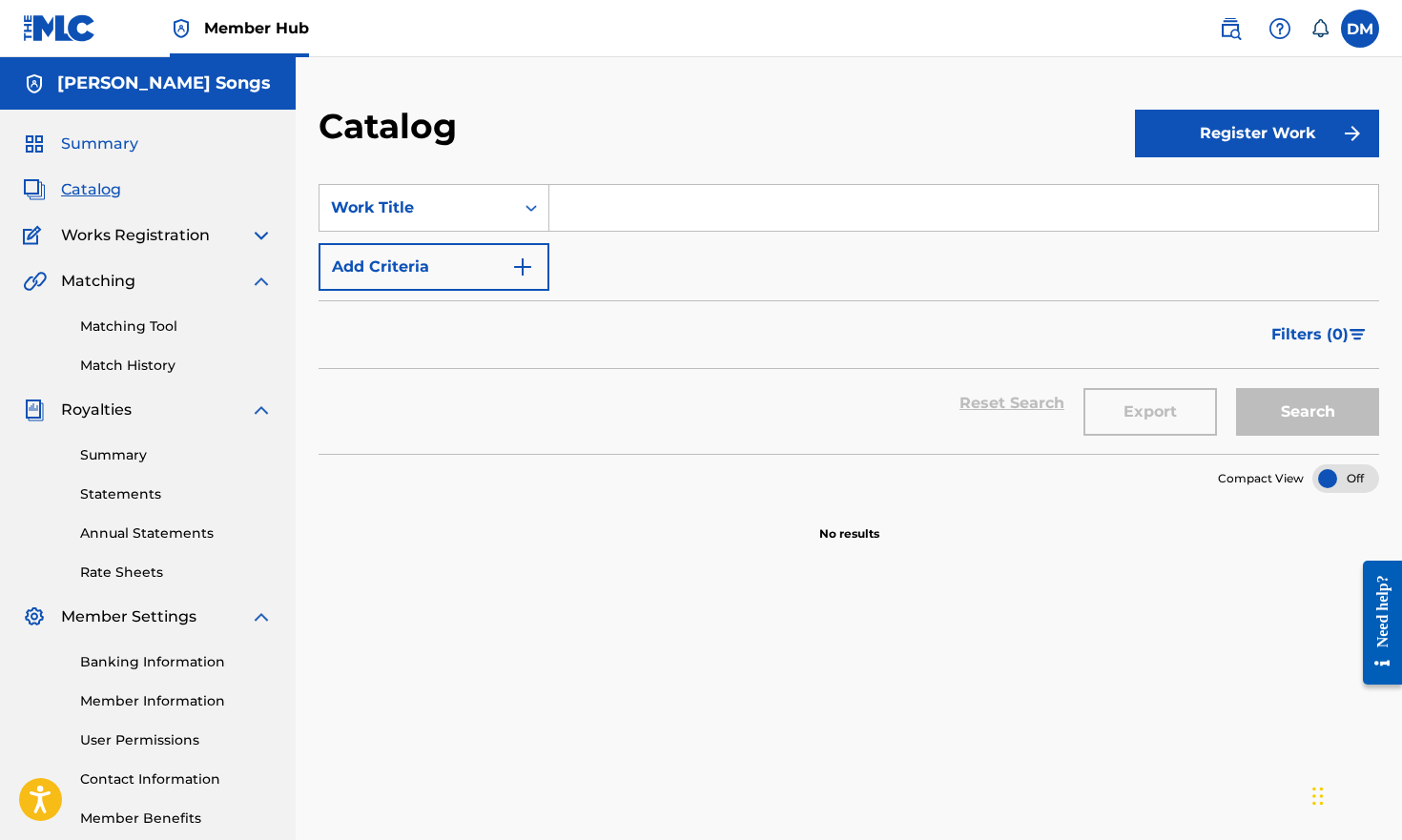
click at [102, 136] on span "Summary" at bounding box center [100, 143] width 77 height 23
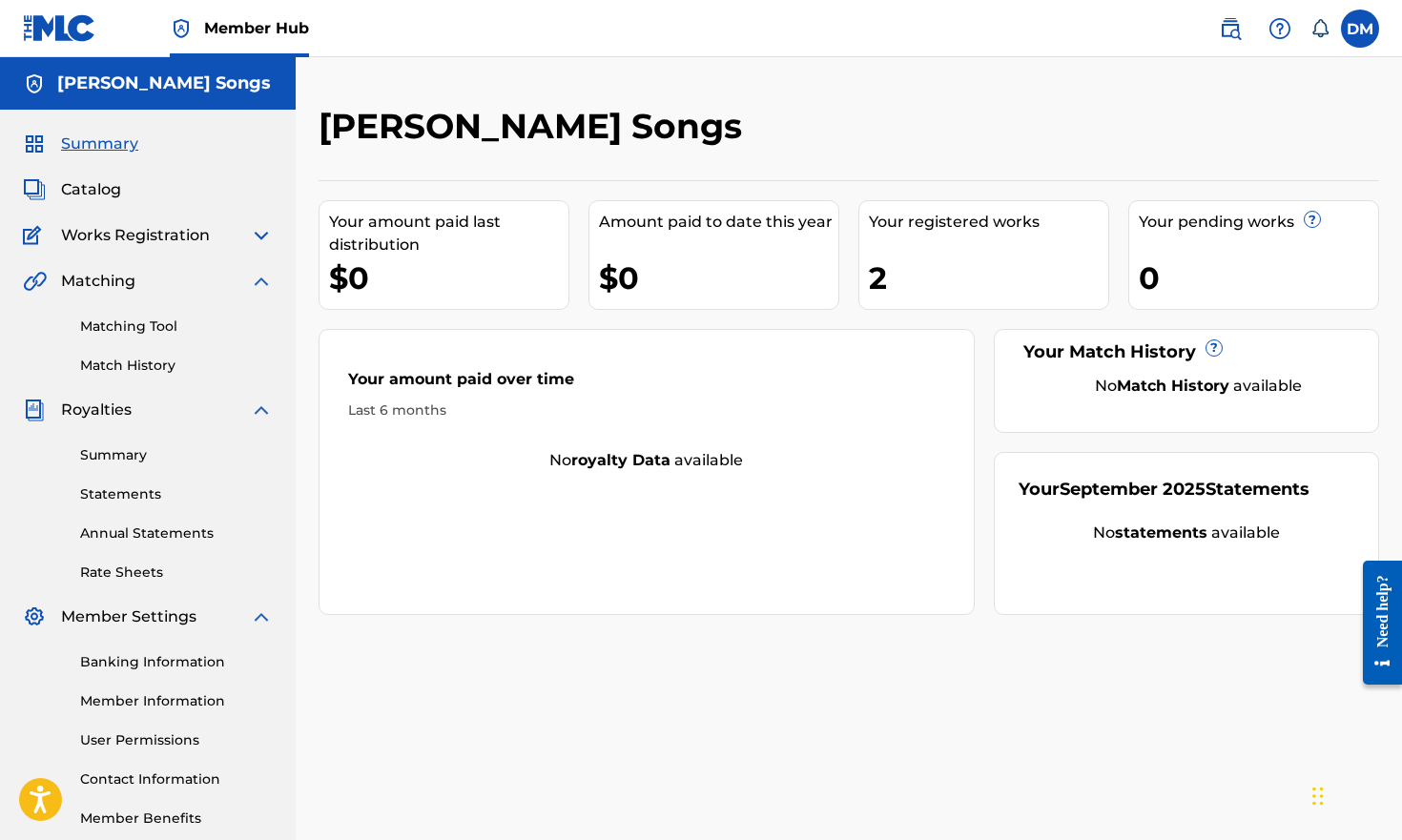
click at [257, 275] on img at bounding box center [260, 281] width 23 height 23
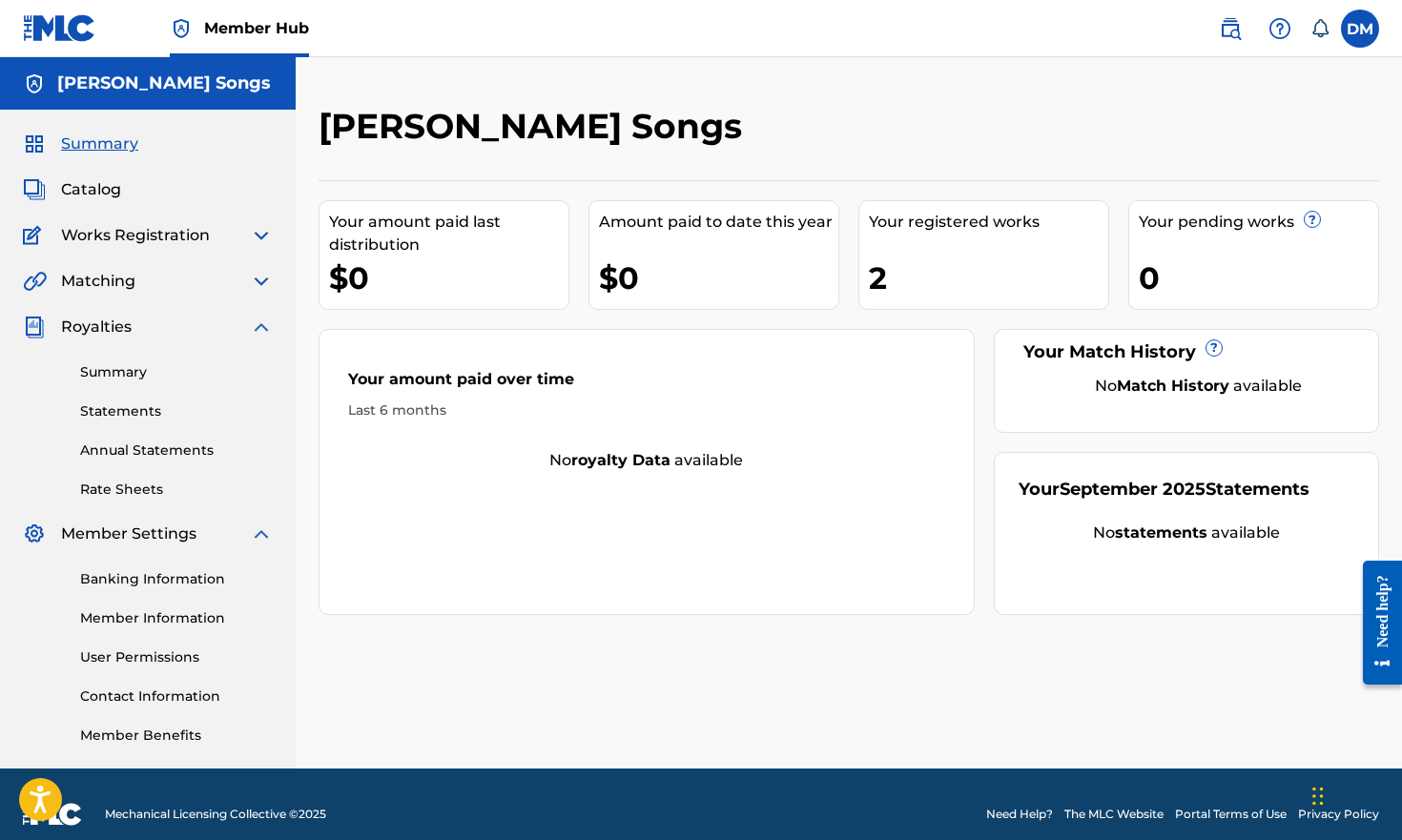
click at [267, 238] on img at bounding box center [260, 235] width 23 height 23
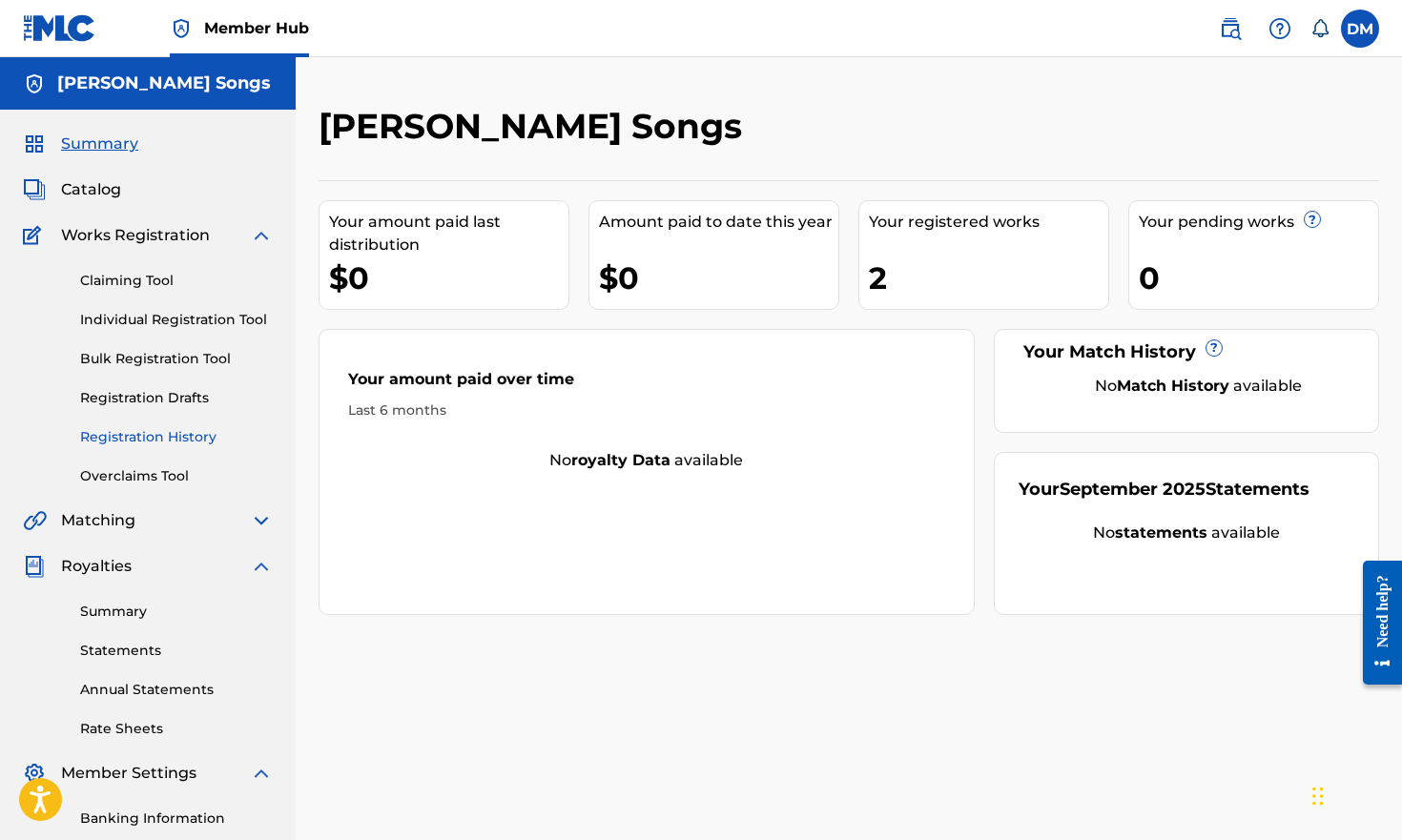
click at [146, 433] on link "Registration History" at bounding box center [175, 437] width 192 height 20
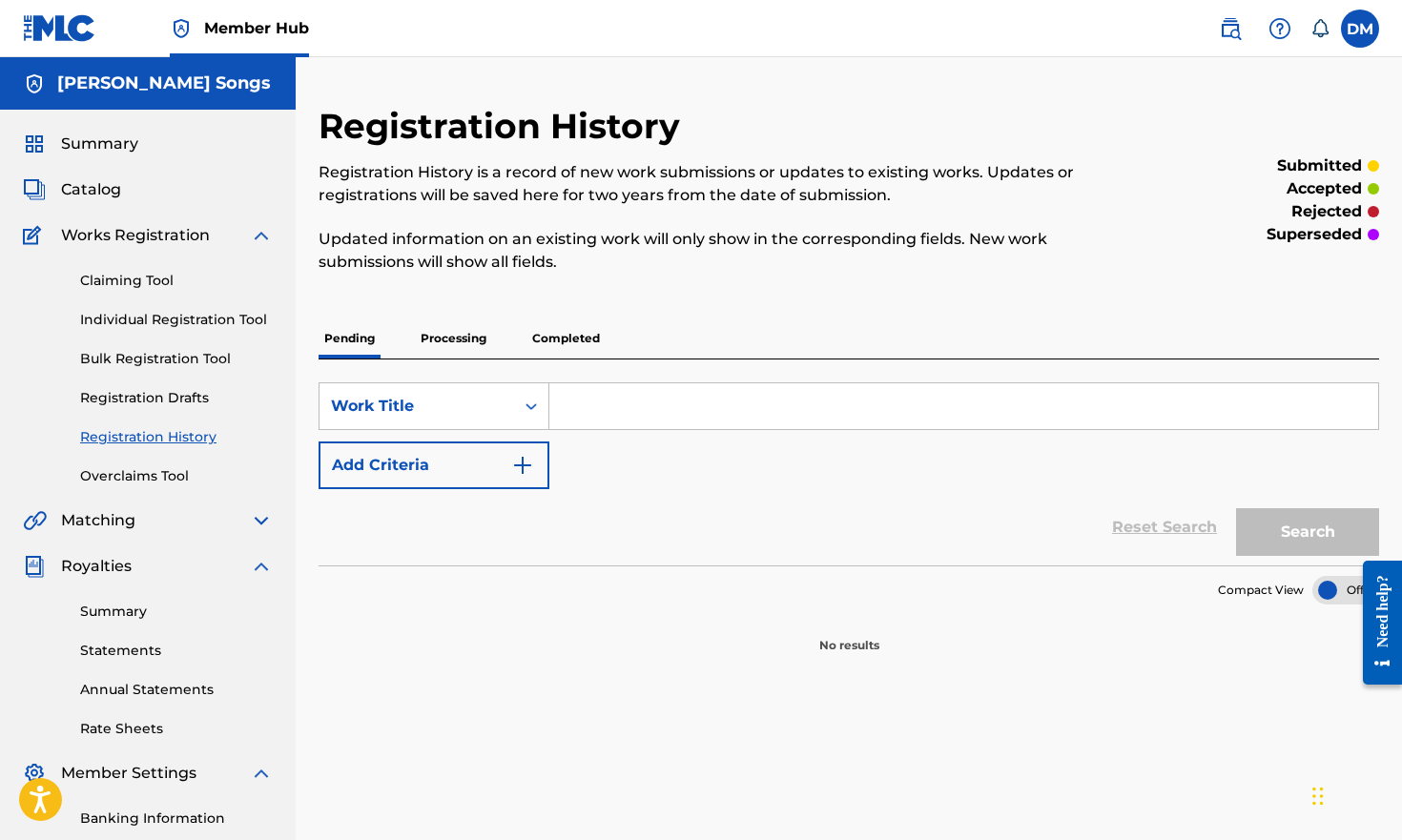
click at [481, 344] on p "Processing" at bounding box center [454, 338] width 77 height 40
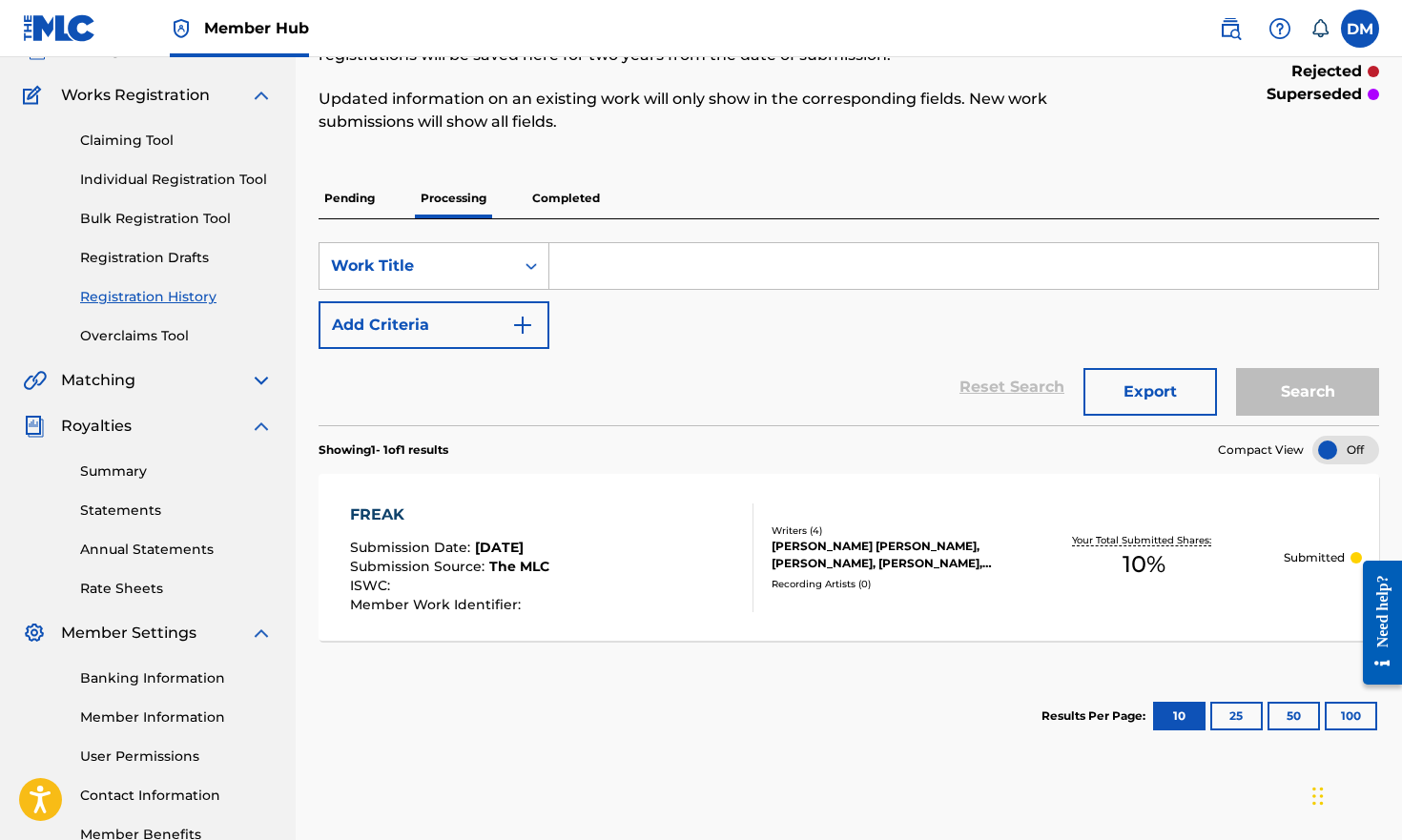
scroll to position [110, 0]
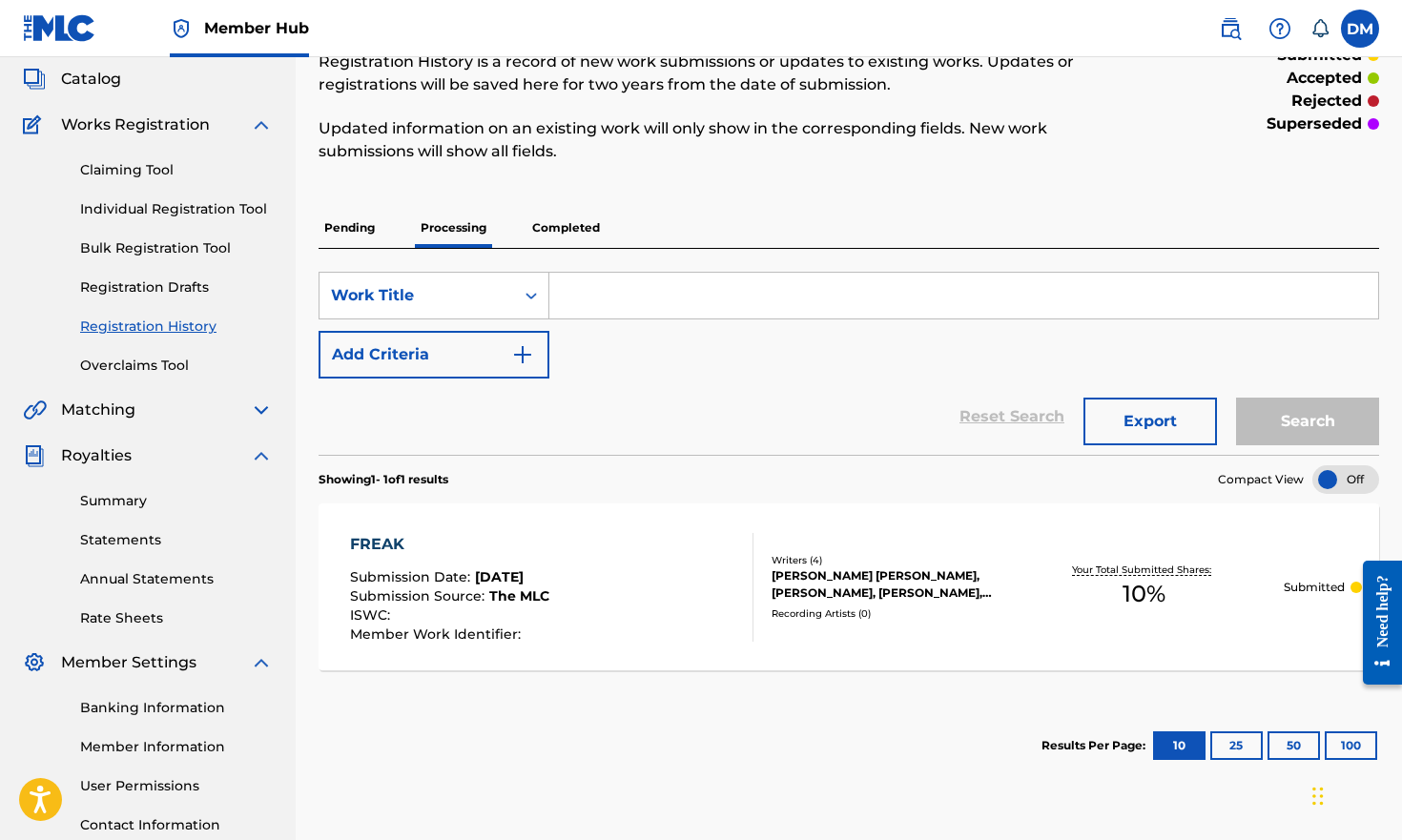
click at [571, 223] on p "Completed" at bounding box center [566, 228] width 79 height 40
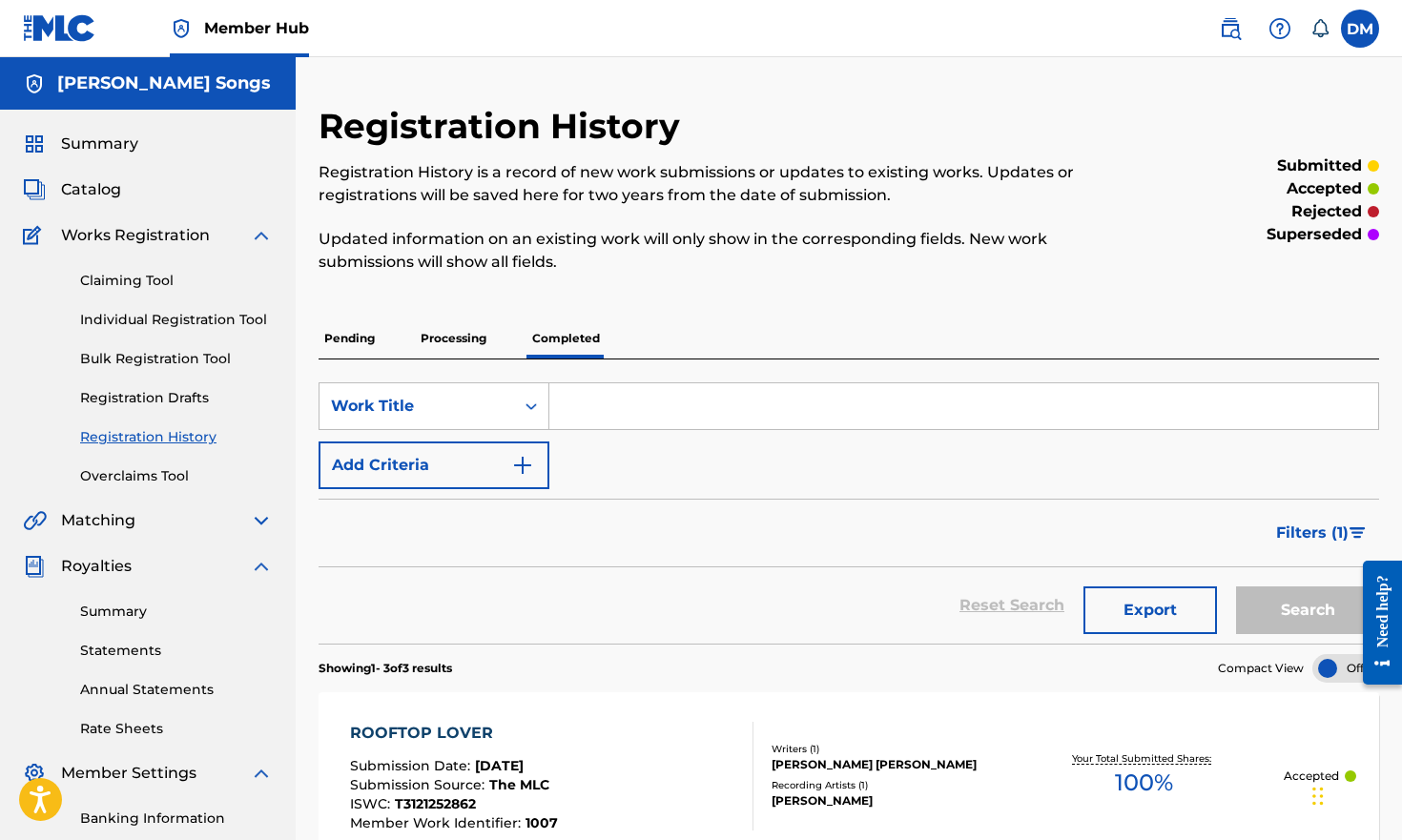
click at [443, 346] on p "Processing" at bounding box center [454, 338] width 77 height 40
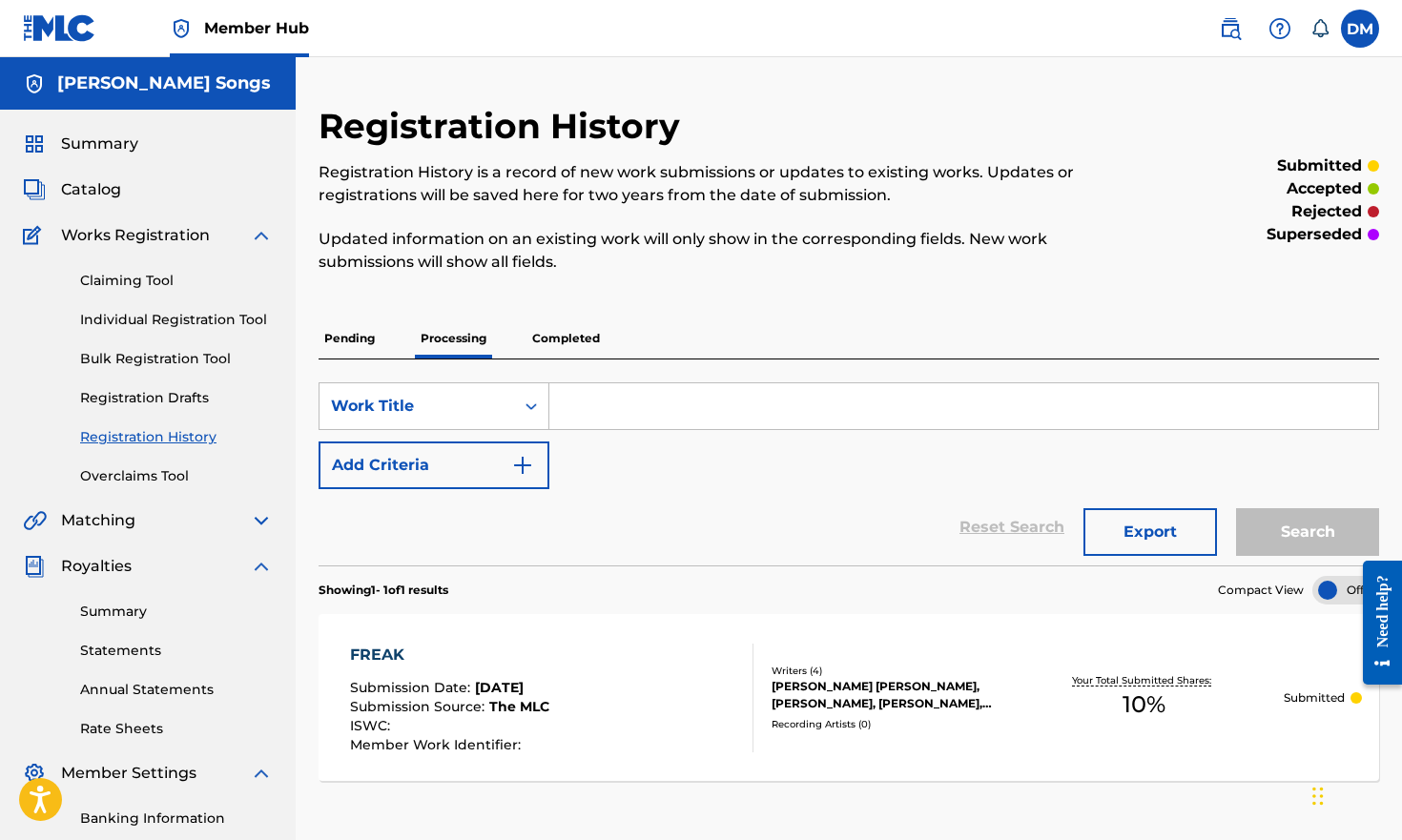
click at [270, 233] on img at bounding box center [260, 235] width 23 height 23
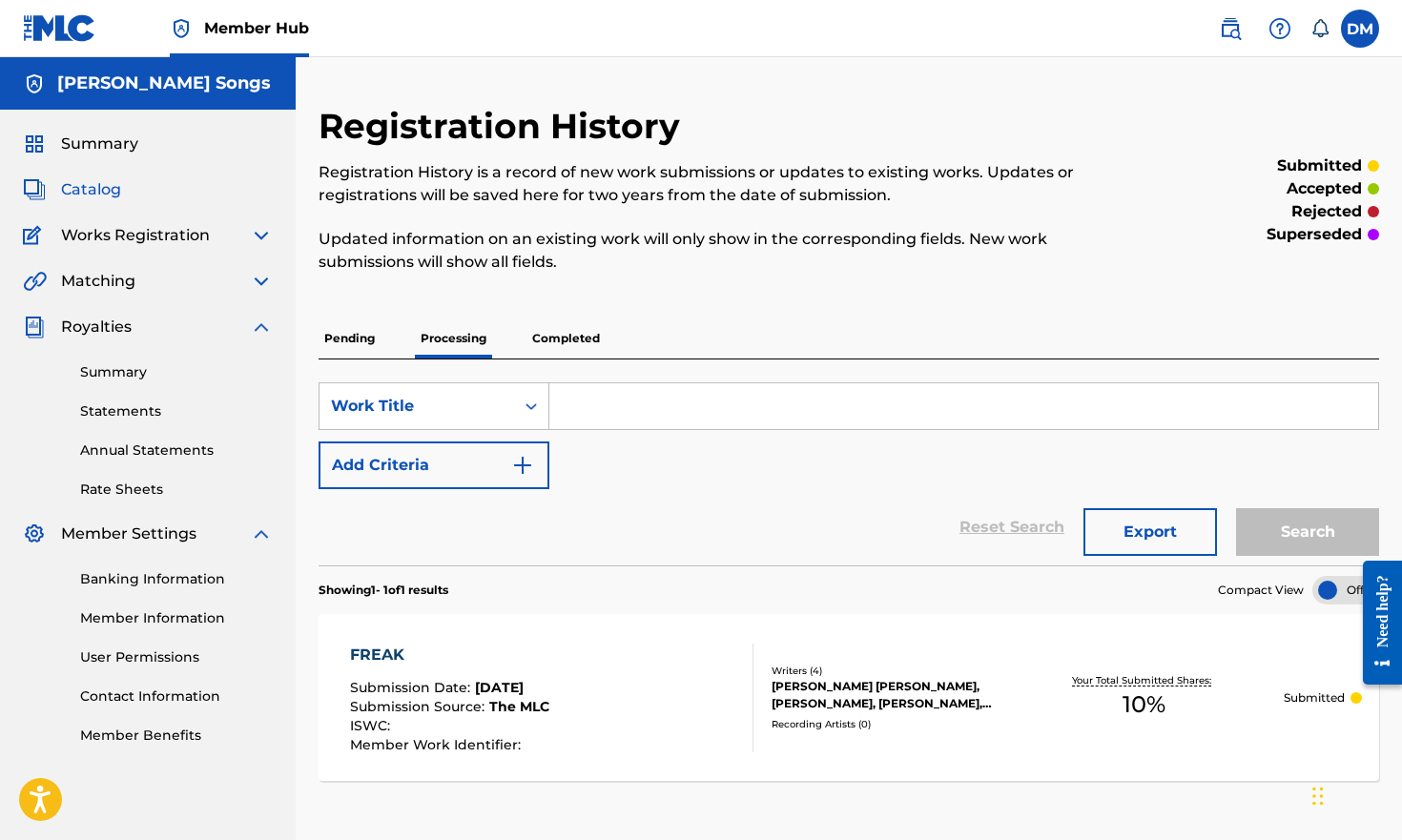
click at [105, 189] on span "Catalog" at bounding box center [91, 189] width 60 height 23
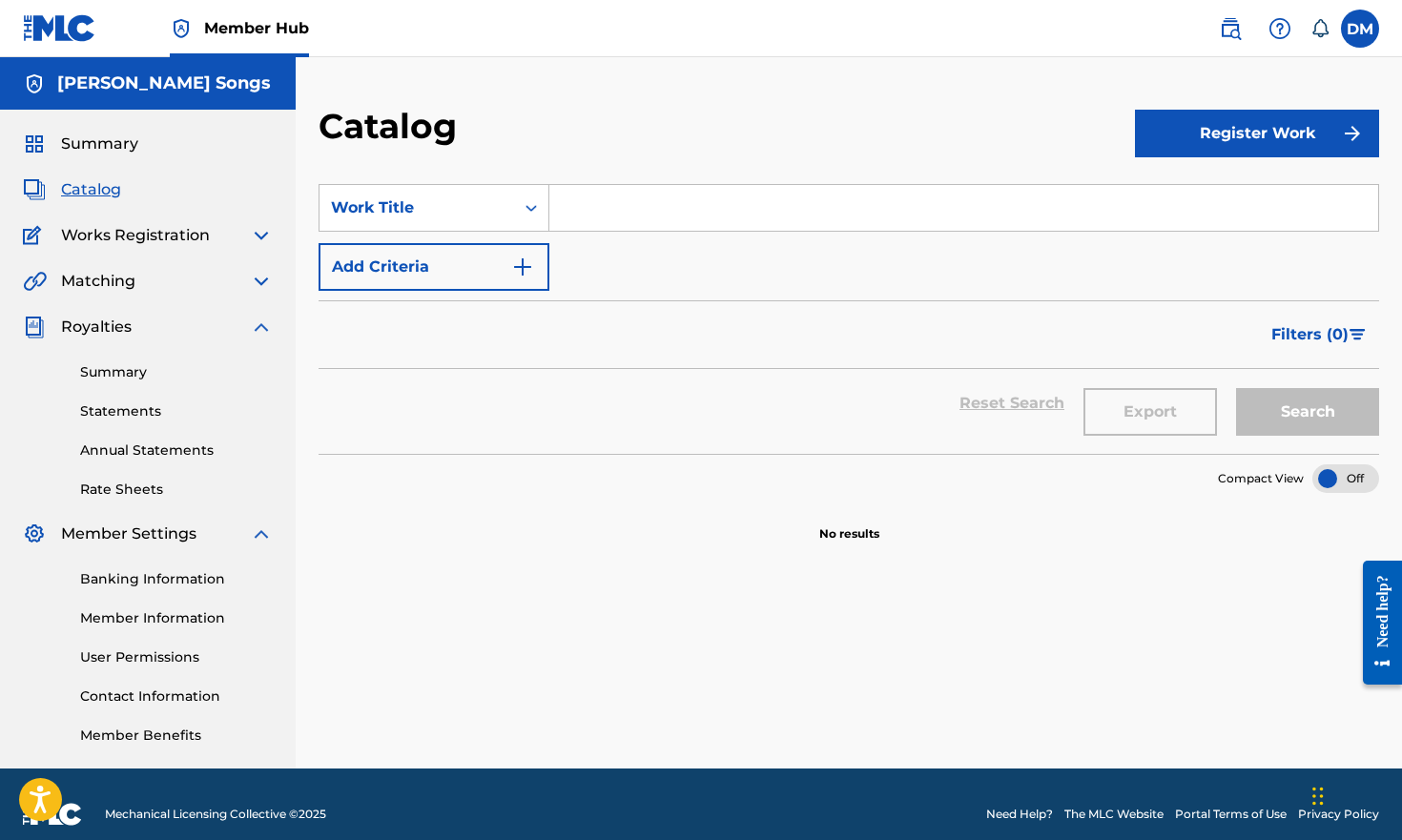
click at [258, 328] on img at bounding box center [260, 326] width 23 height 23
